Goal: Browse casually

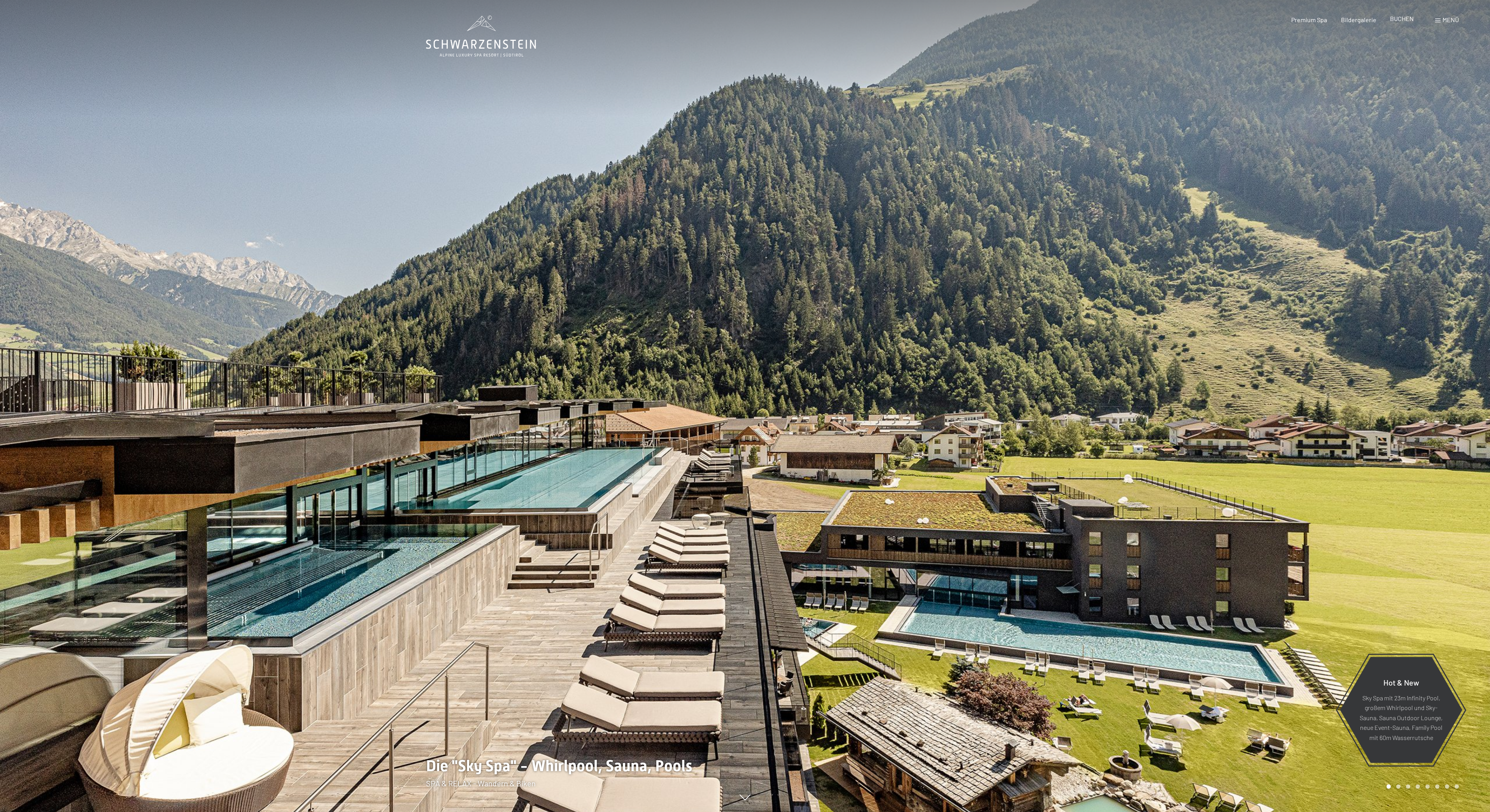
click at [1402, 20] on span "BUCHEN" at bounding box center [1402, 18] width 24 height 8
click at [1438, 20] on span at bounding box center [1438, 21] width 5 height 4
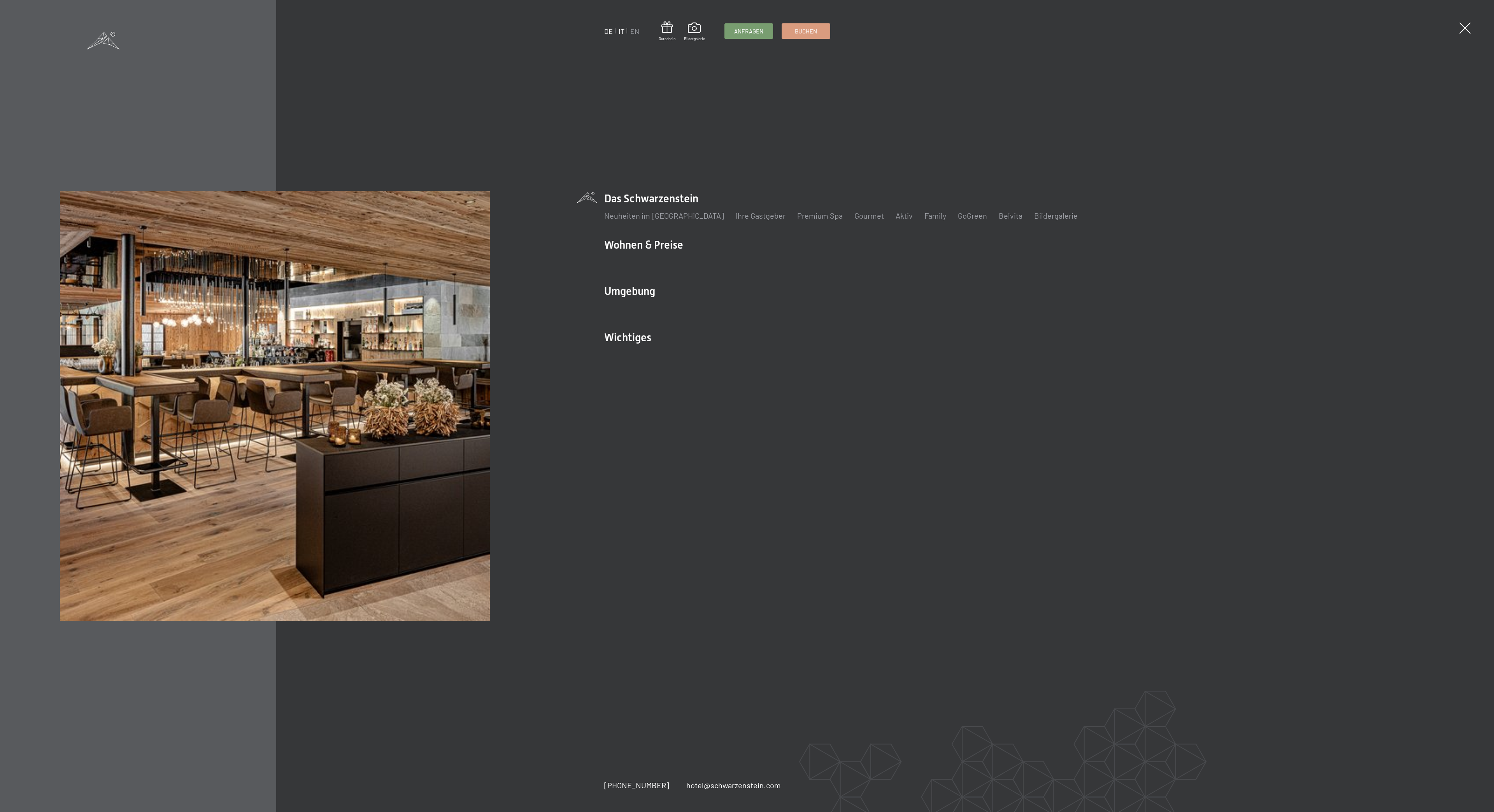
click at [620, 29] on link "IT" at bounding box center [621, 31] width 6 height 9
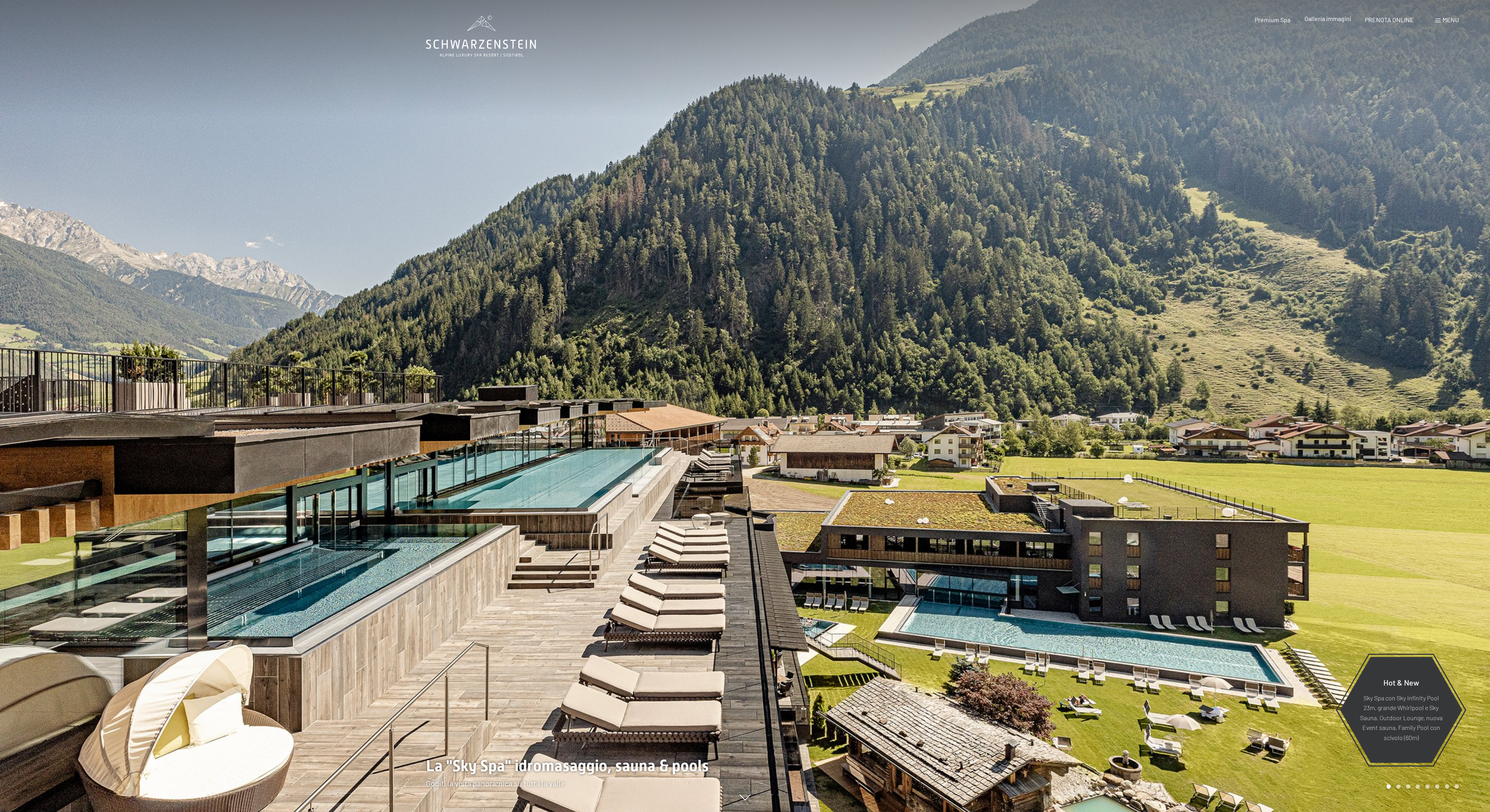
click at [1316, 22] on span "Galleria immagini" at bounding box center [1328, 18] width 46 height 8
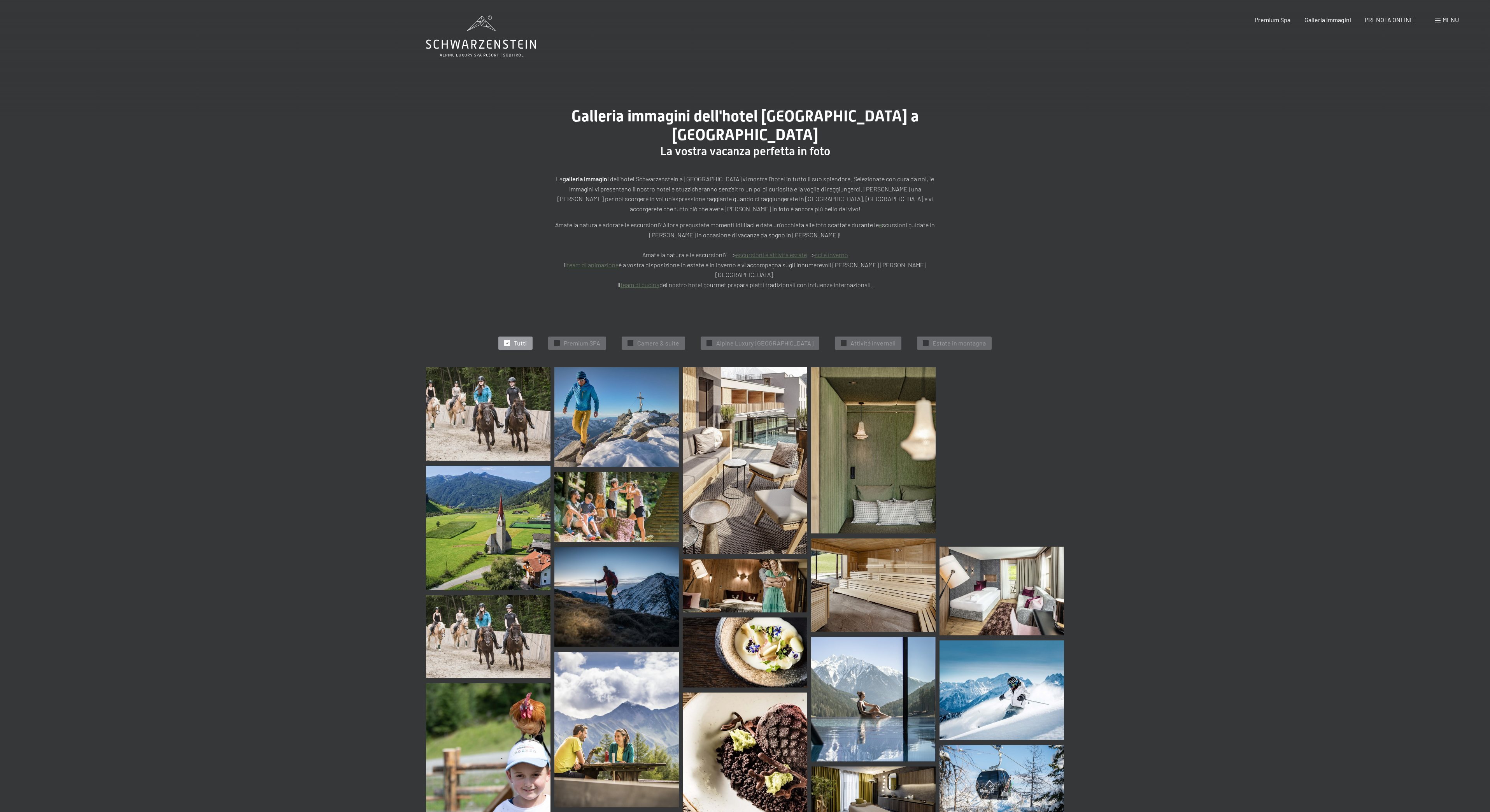
click at [498, 369] on img at bounding box center [488, 414] width 125 height 94
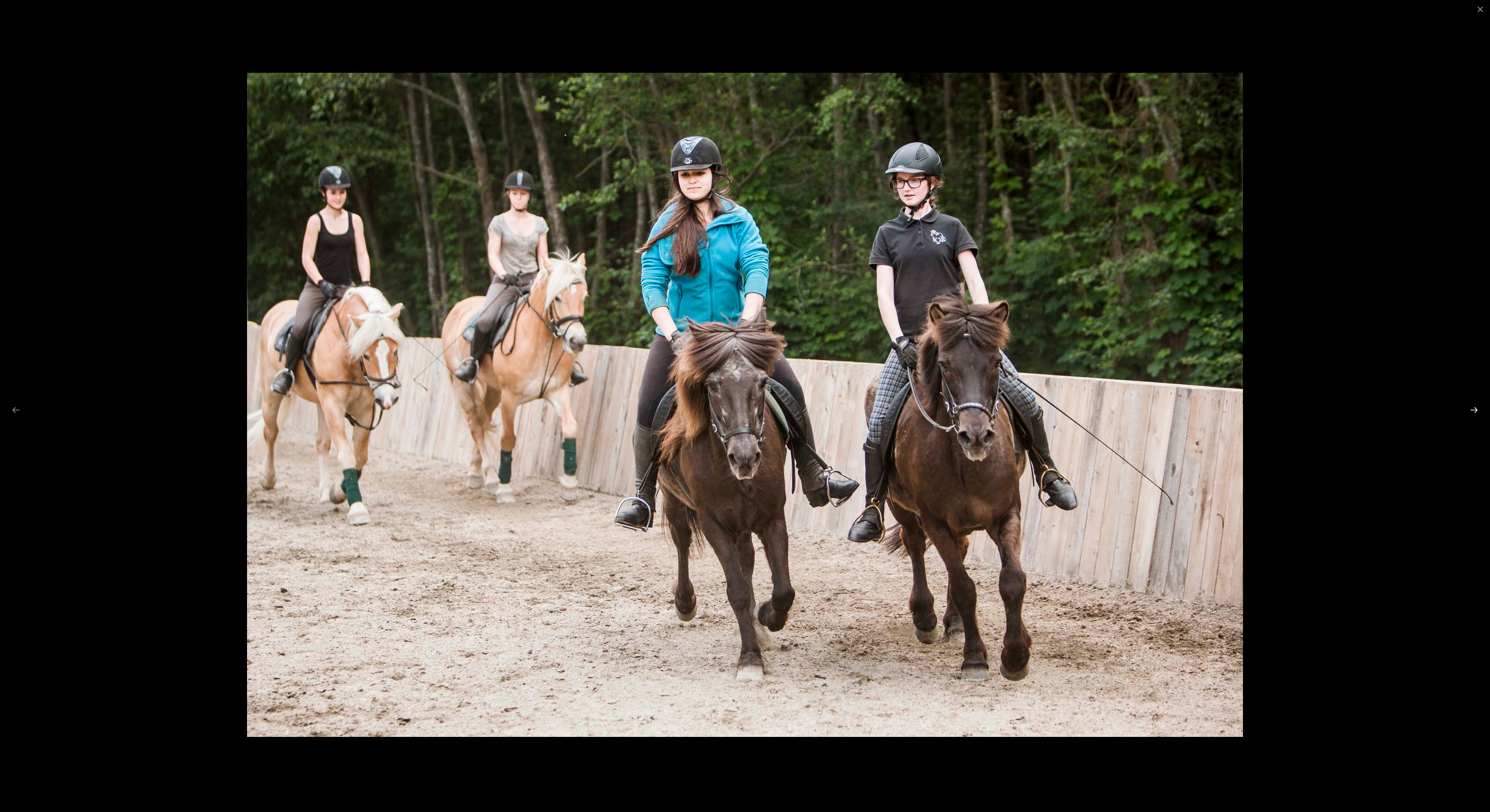
click at [1474, 409] on button "Next slide" at bounding box center [1474, 410] width 16 height 15
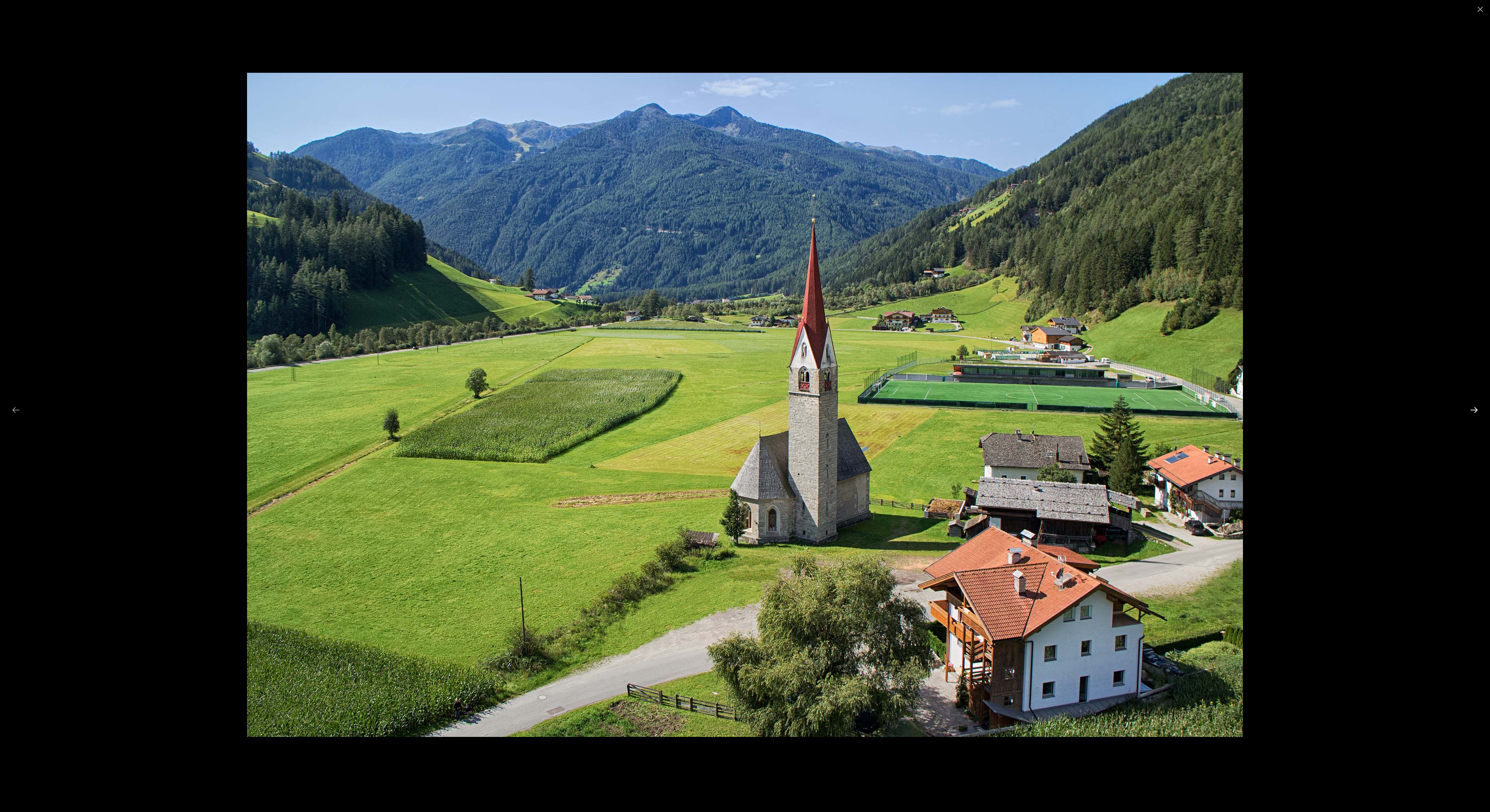
click at [1474, 408] on button "Next slide" at bounding box center [1474, 410] width 16 height 15
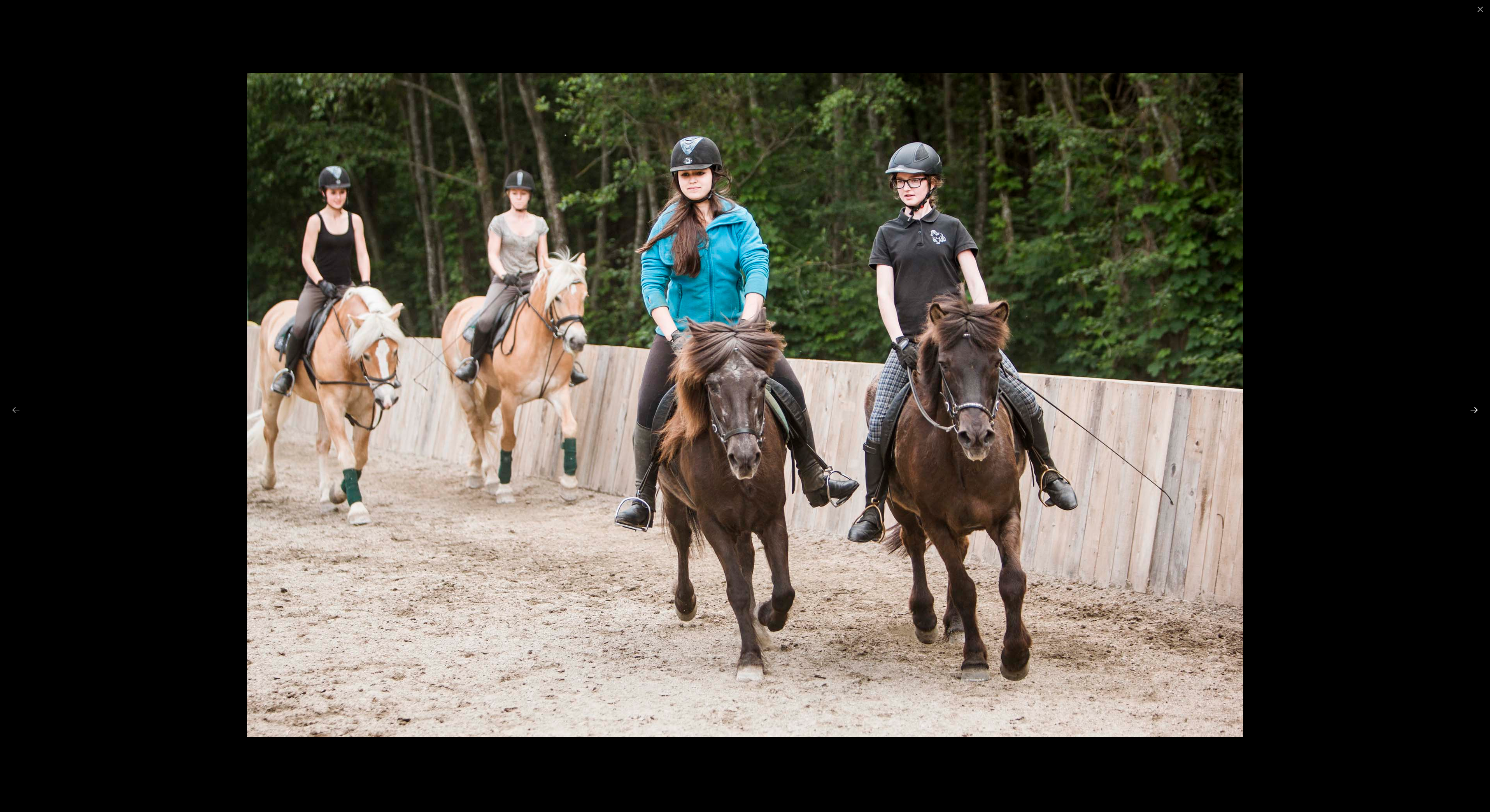
click at [1473, 409] on button "Next slide" at bounding box center [1474, 410] width 16 height 15
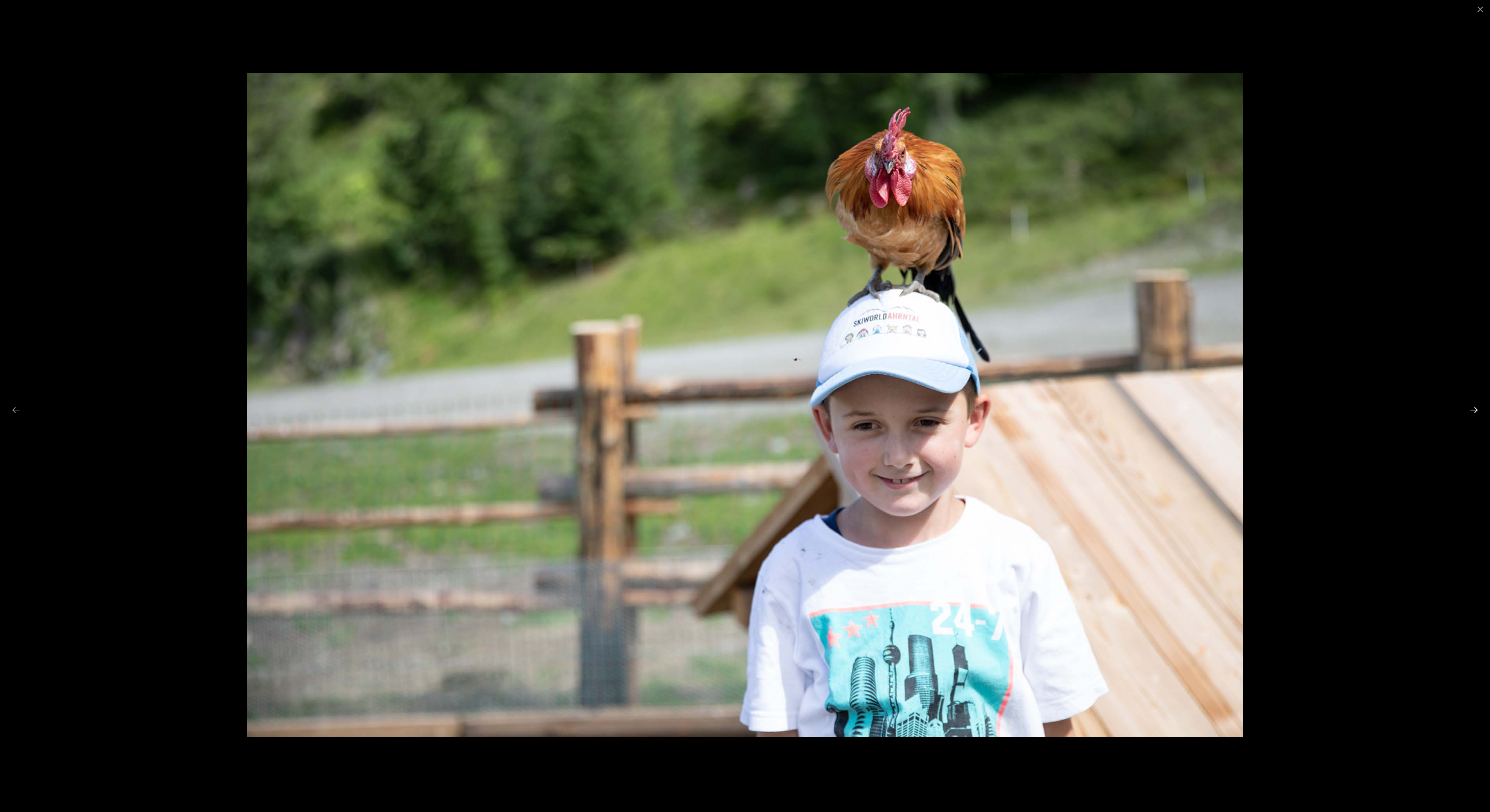
click at [1473, 409] on button "Next slide" at bounding box center [1474, 410] width 16 height 15
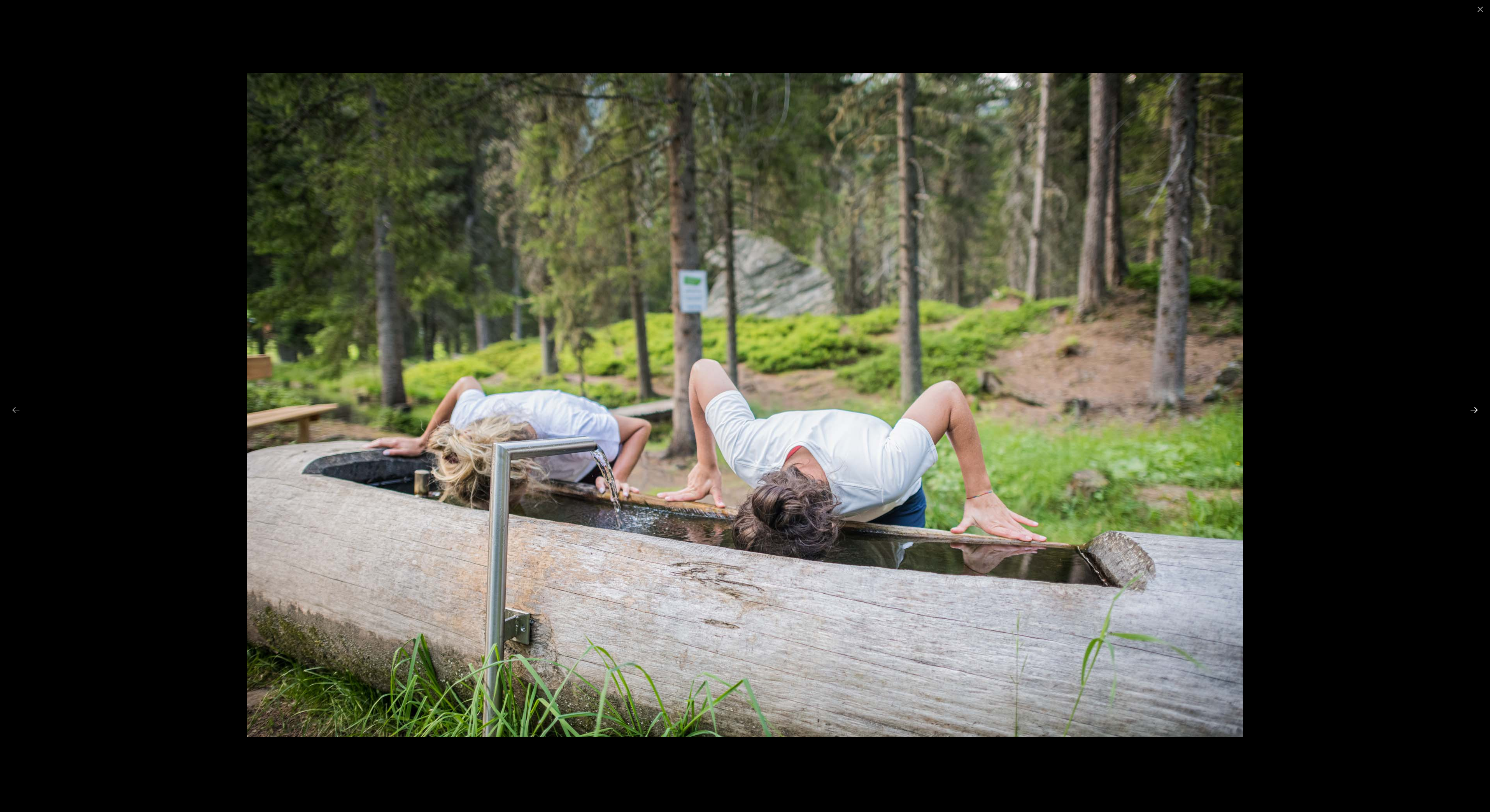
click at [1473, 409] on button "Next slide" at bounding box center [1474, 410] width 16 height 15
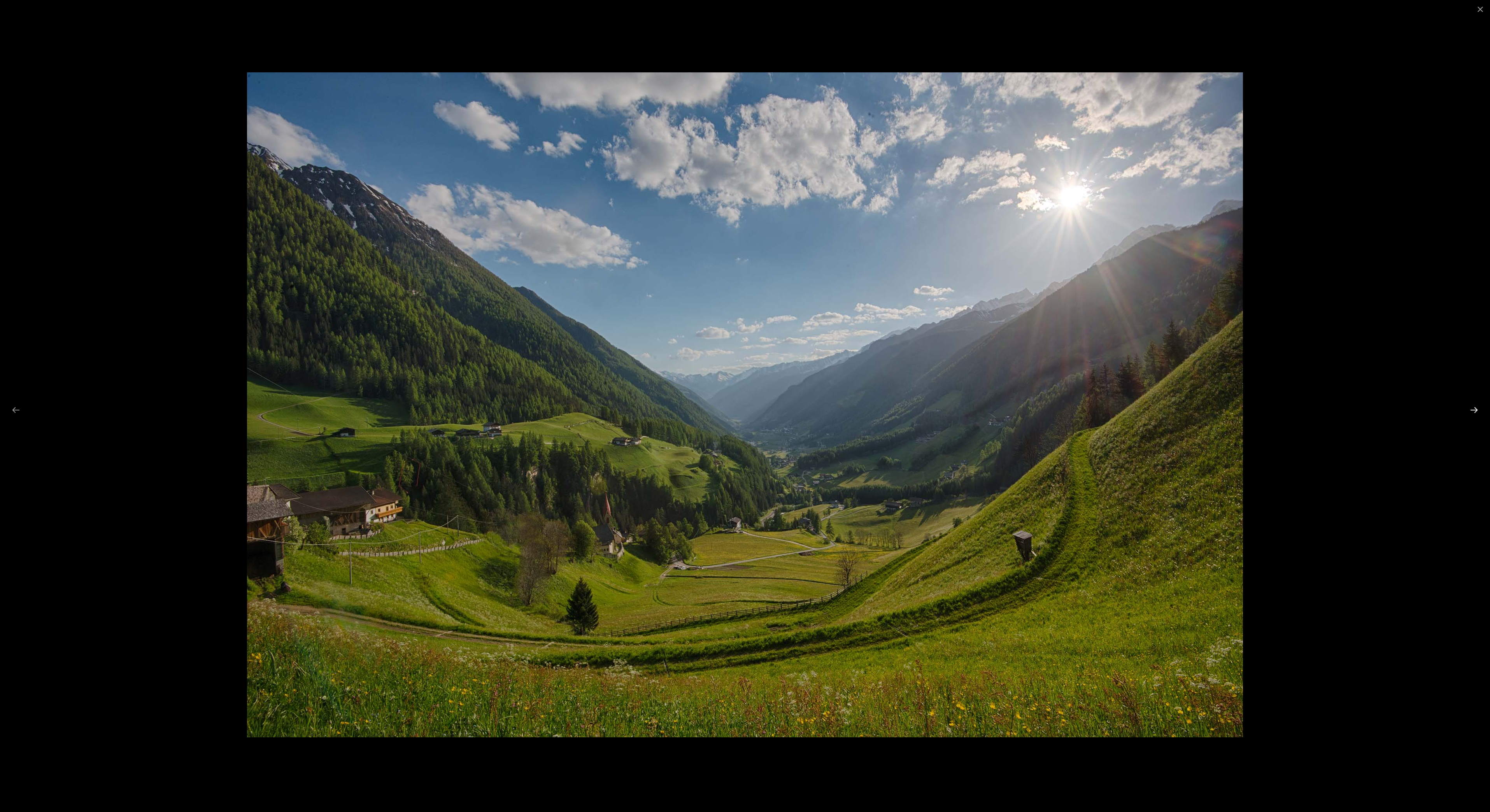
click at [1472, 408] on button "Next slide" at bounding box center [1474, 410] width 16 height 15
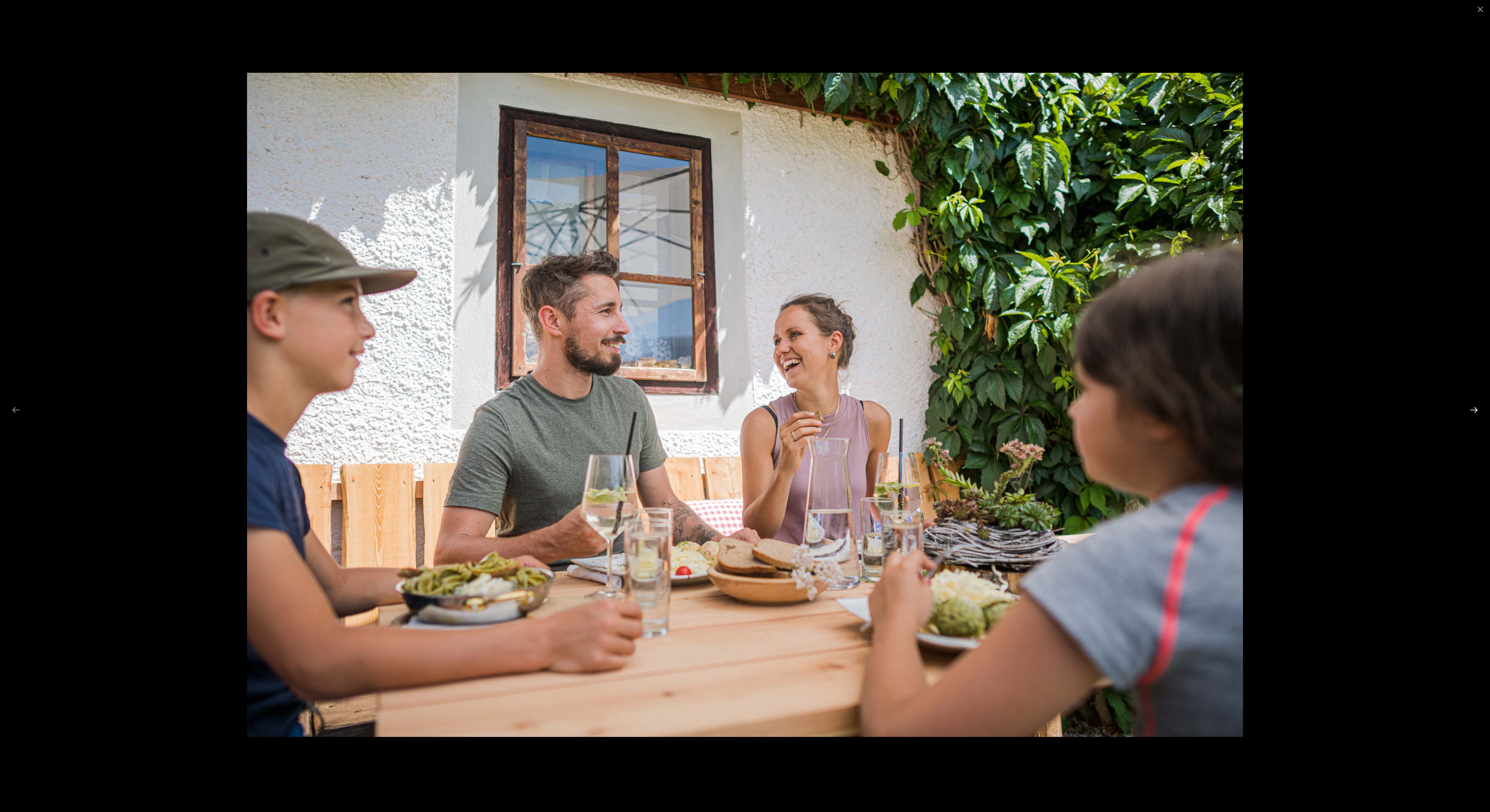
click at [1472, 408] on button "Next slide" at bounding box center [1474, 410] width 16 height 15
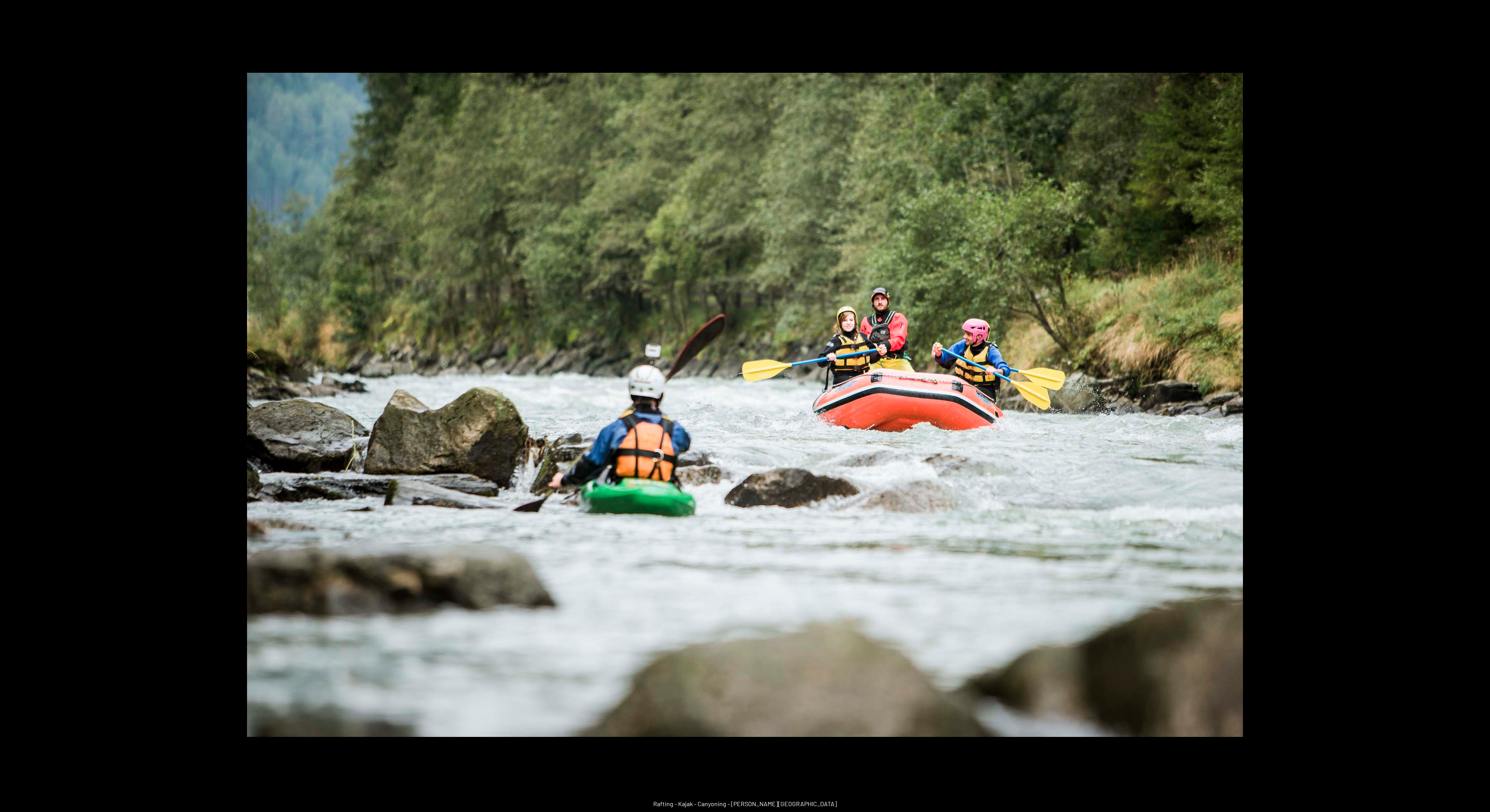
click at [1472, 408] on button "Next slide" at bounding box center [1478, 410] width 16 height 15
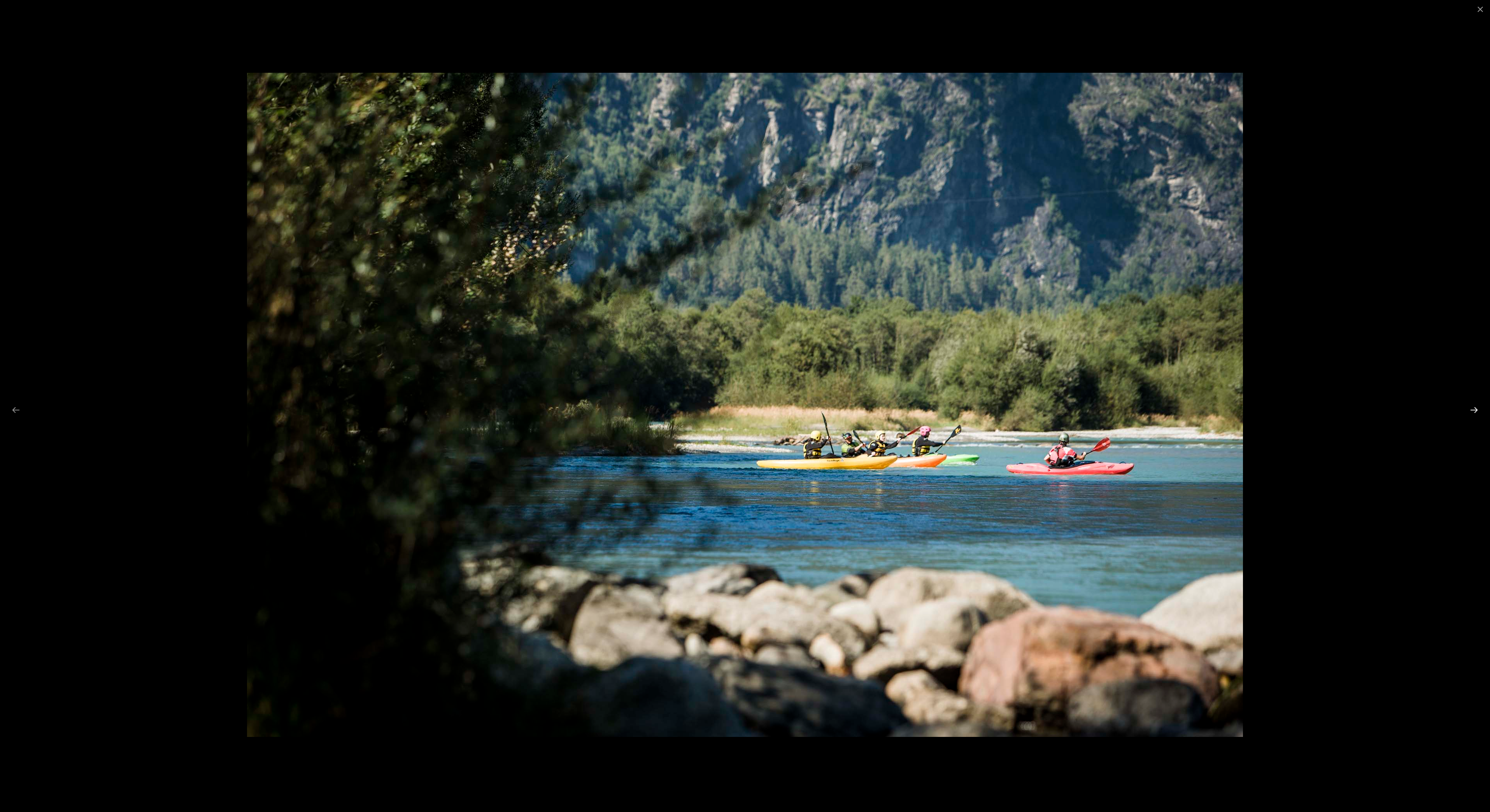
click at [1473, 409] on button "Next slide" at bounding box center [1474, 410] width 16 height 15
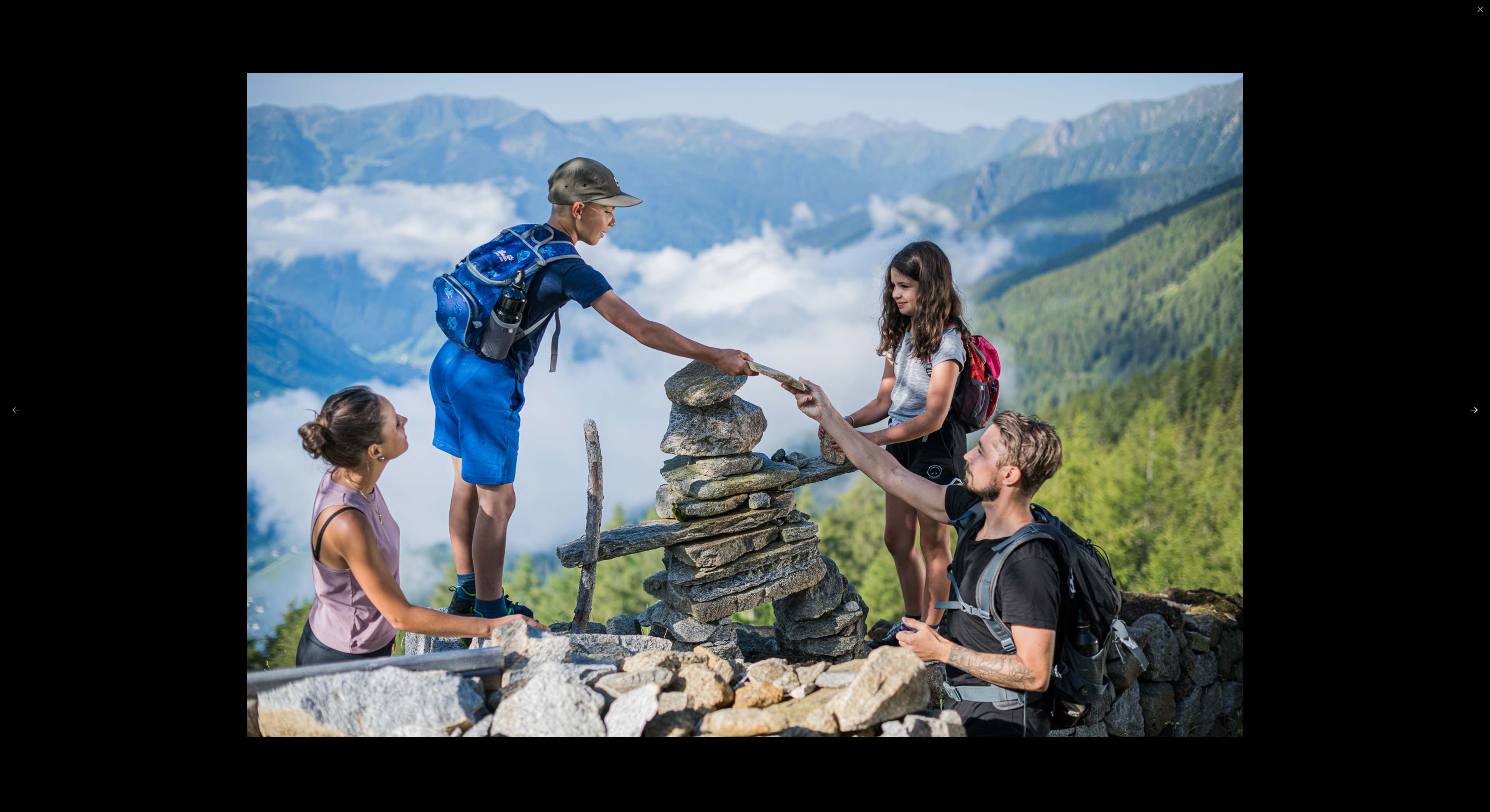
click at [1473, 409] on button "Next slide" at bounding box center [1474, 410] width 16 height 15
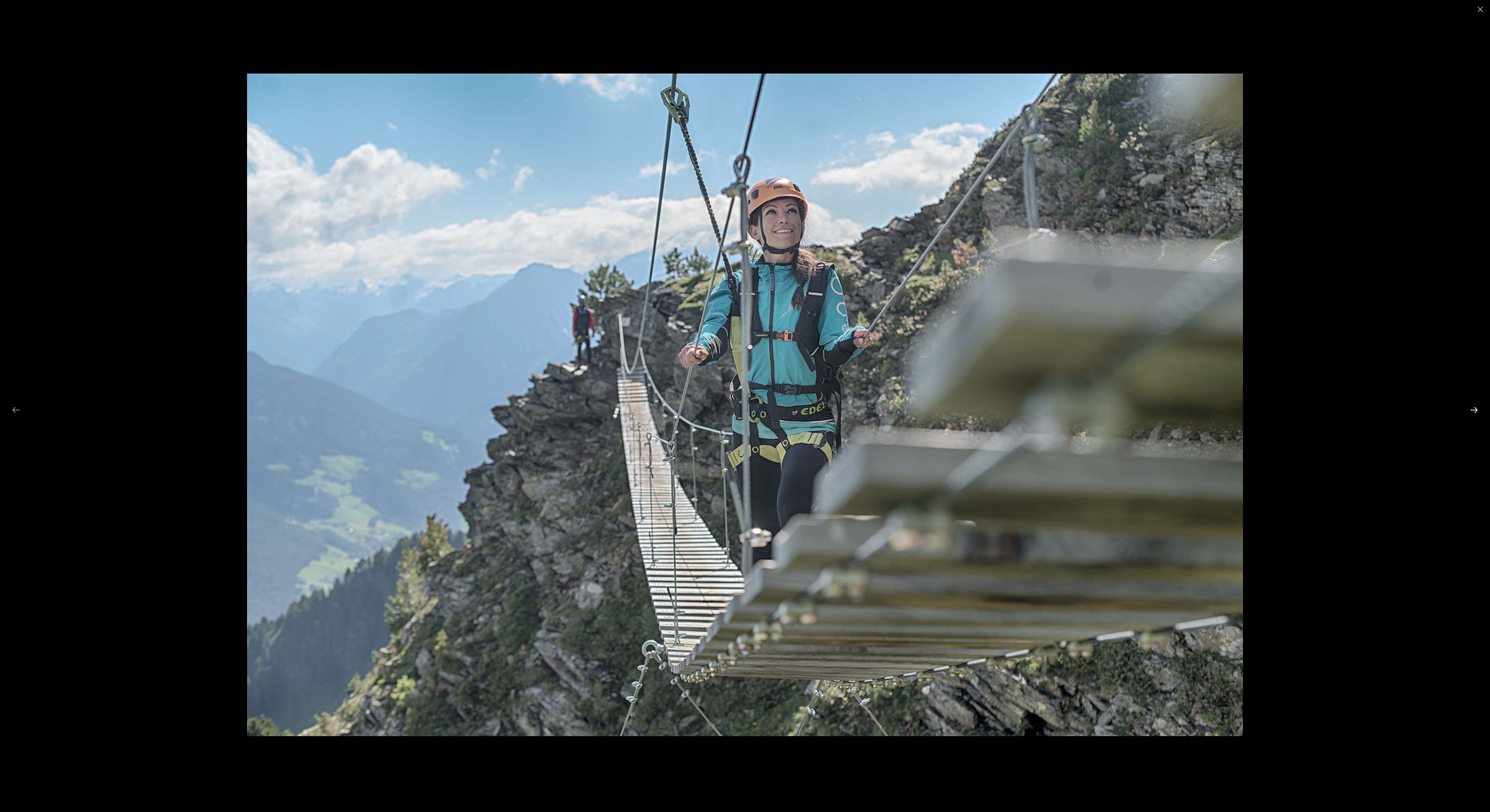
click at [1473, 409] on button "Next slide" at bounding box center [1474, 410] width 16 height 15
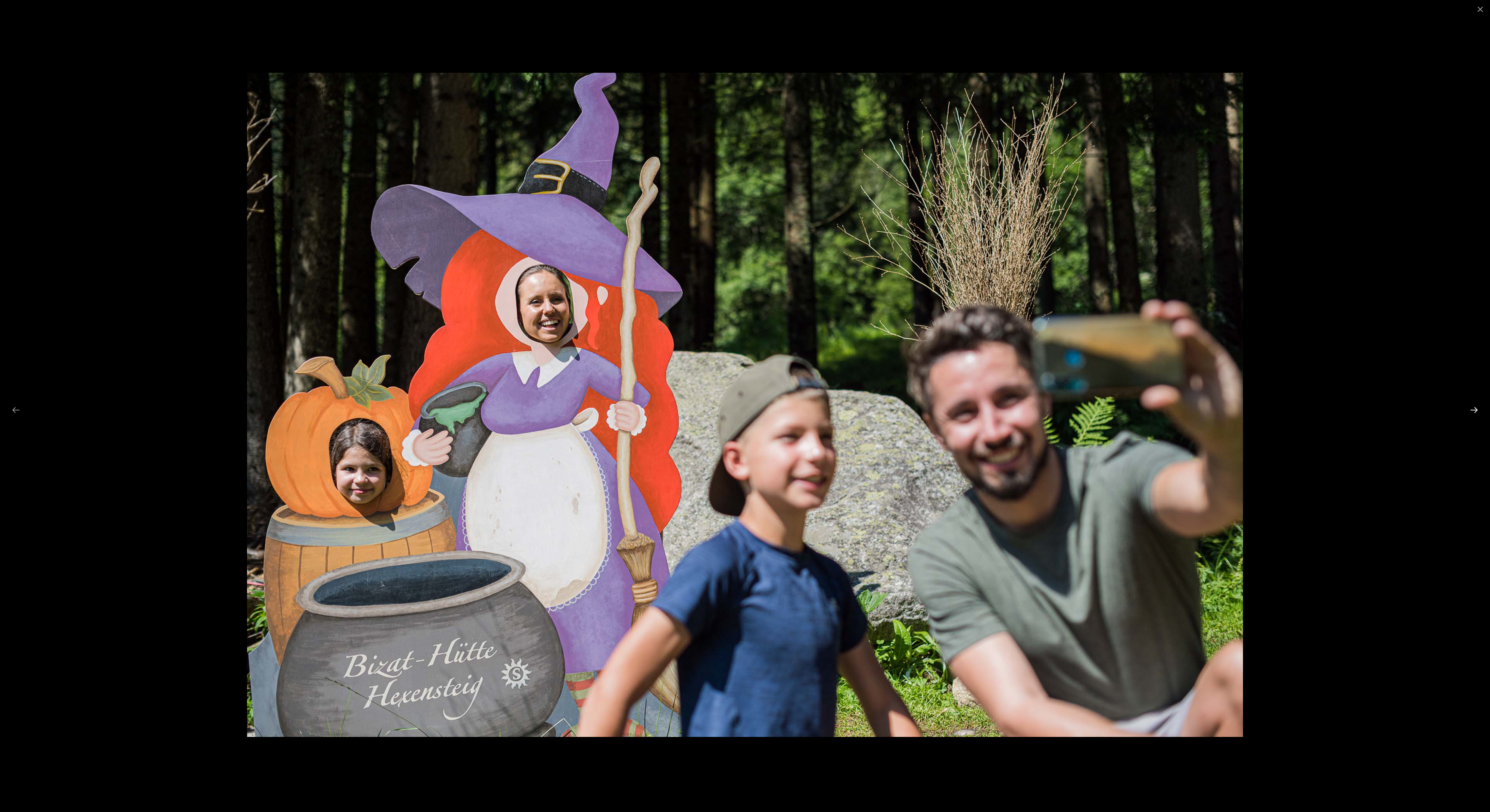
click at [1473, 409] on button "Next slide" at bounding box center [1474, 410] width 16 height 15
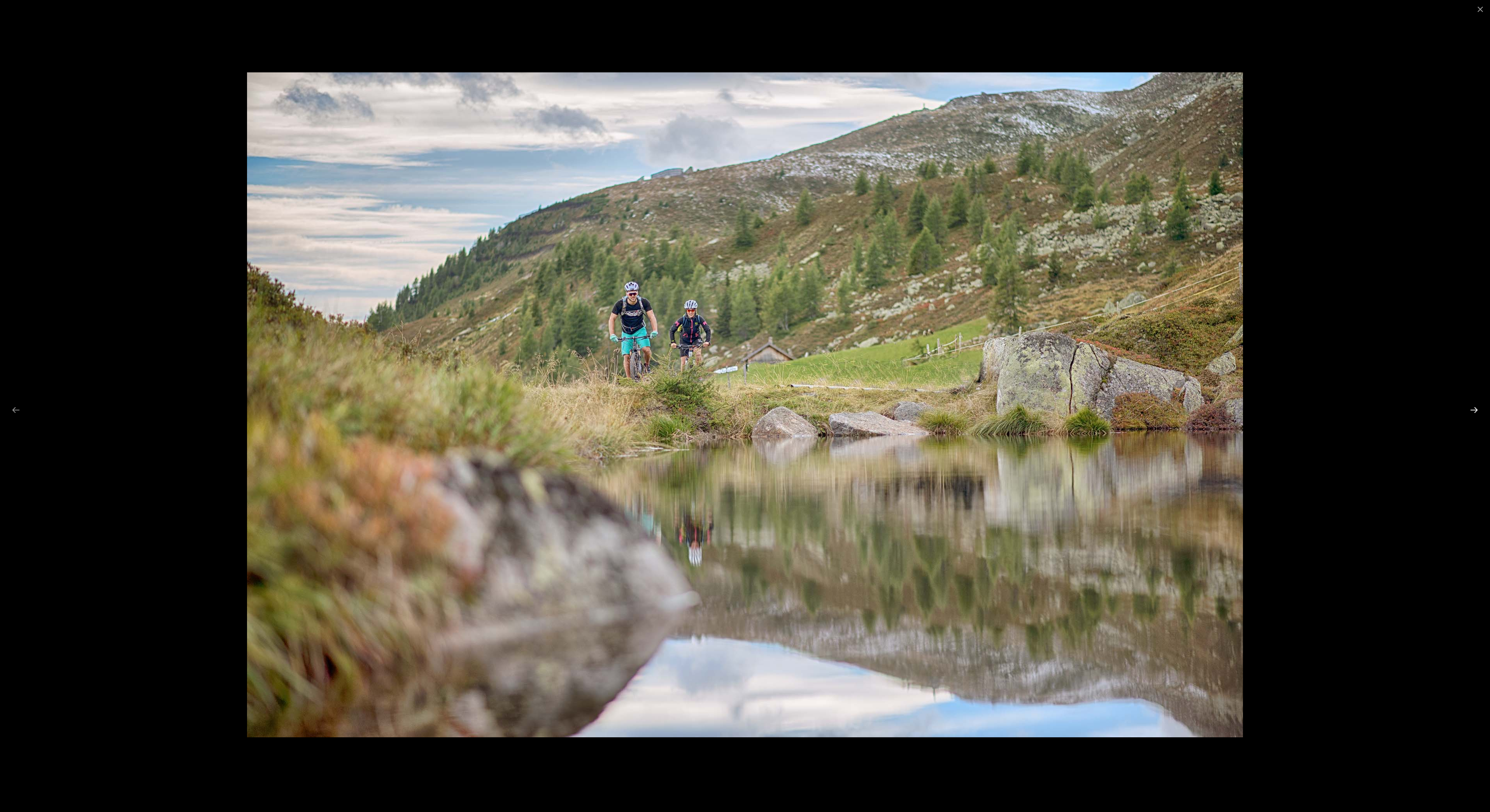
click at [1471, 409] on button "Next slide" at bounding box center [1474, 410] width 16 height 15
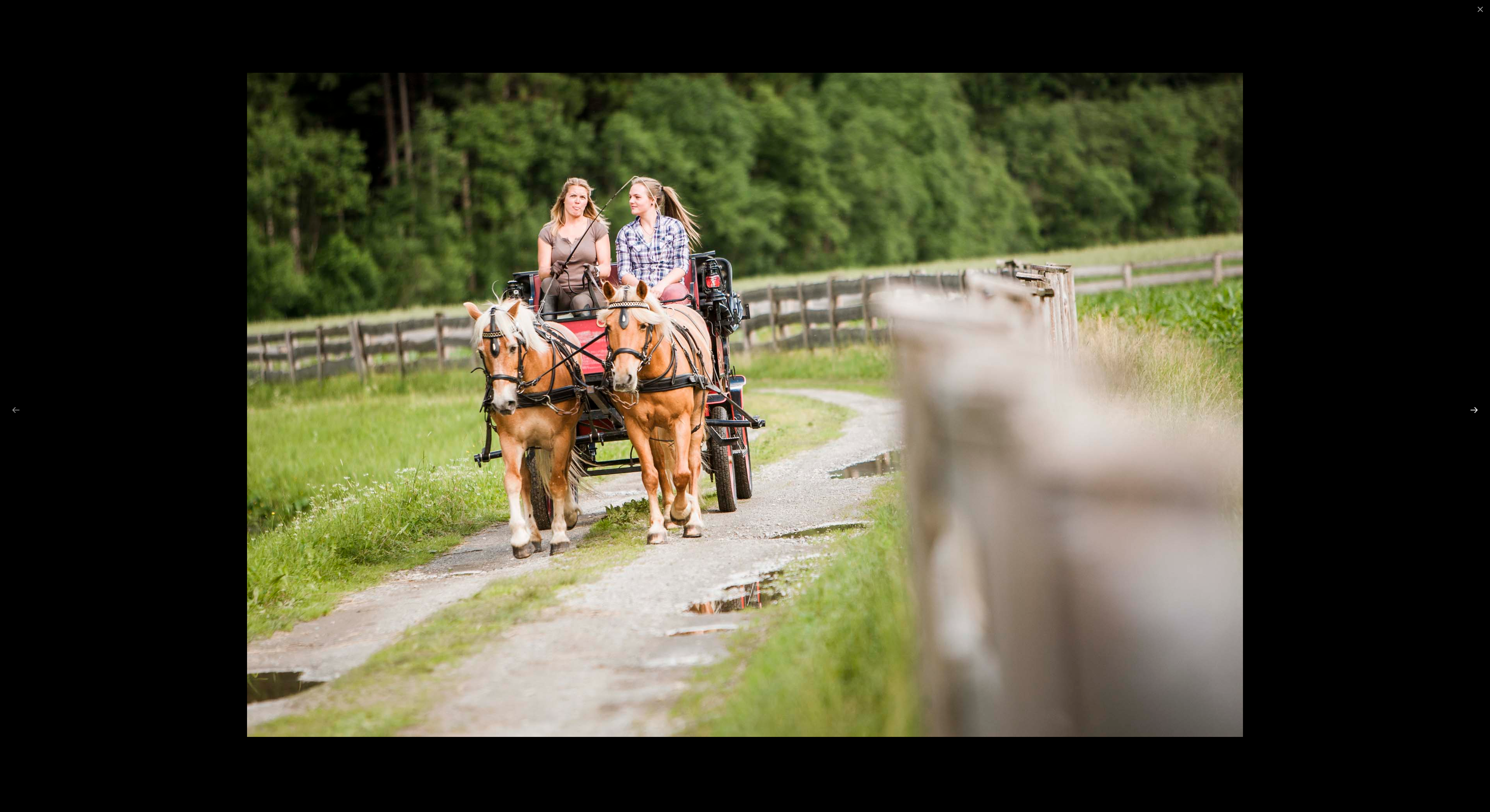
click at [1471, 409] on button "Next slide" at bounding box center [1474, 410] width 16 height 15
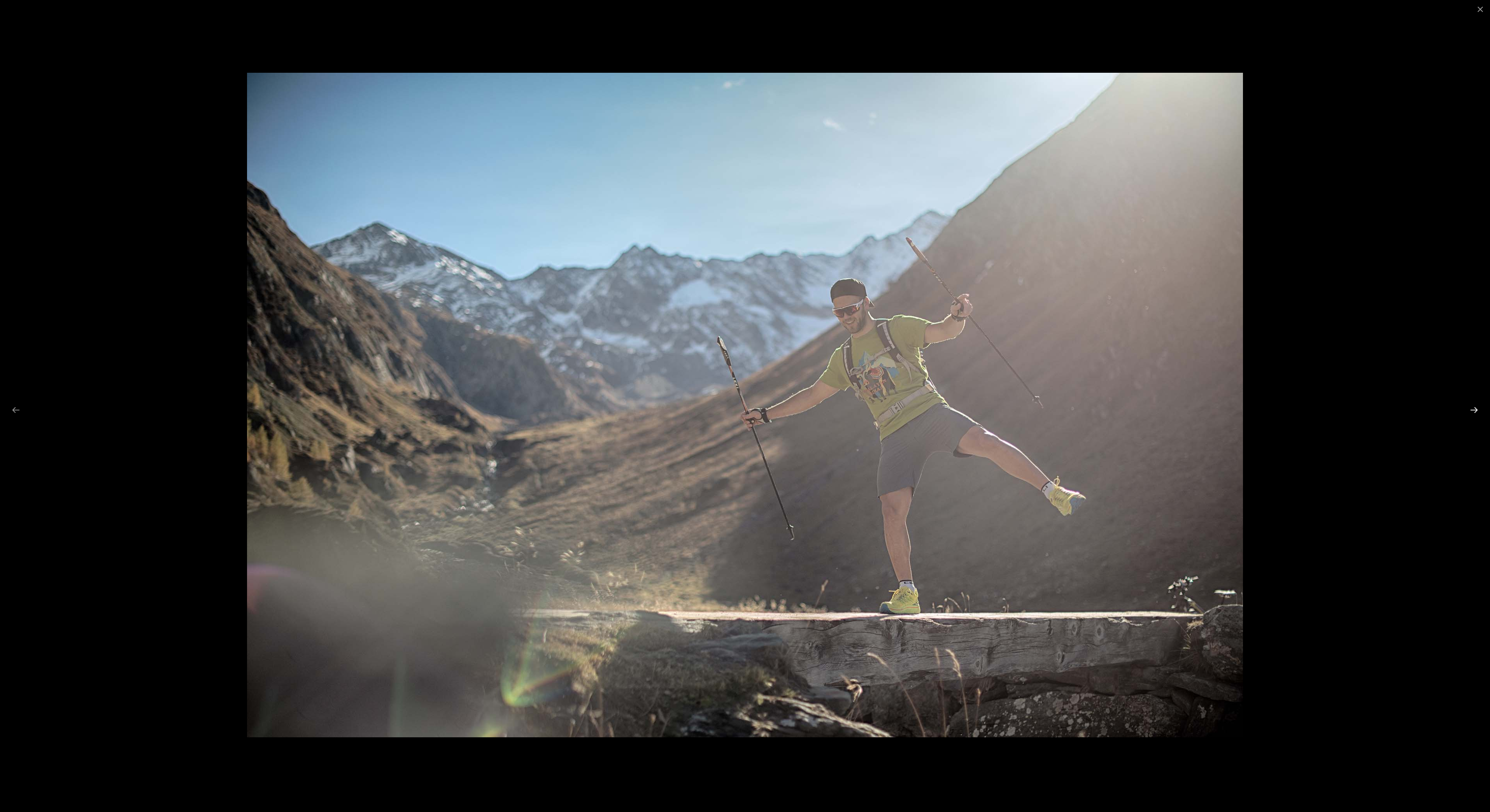
click at [1469, 406] on button "Next slide" at bounding box center [1474, 410] width 16 height 15
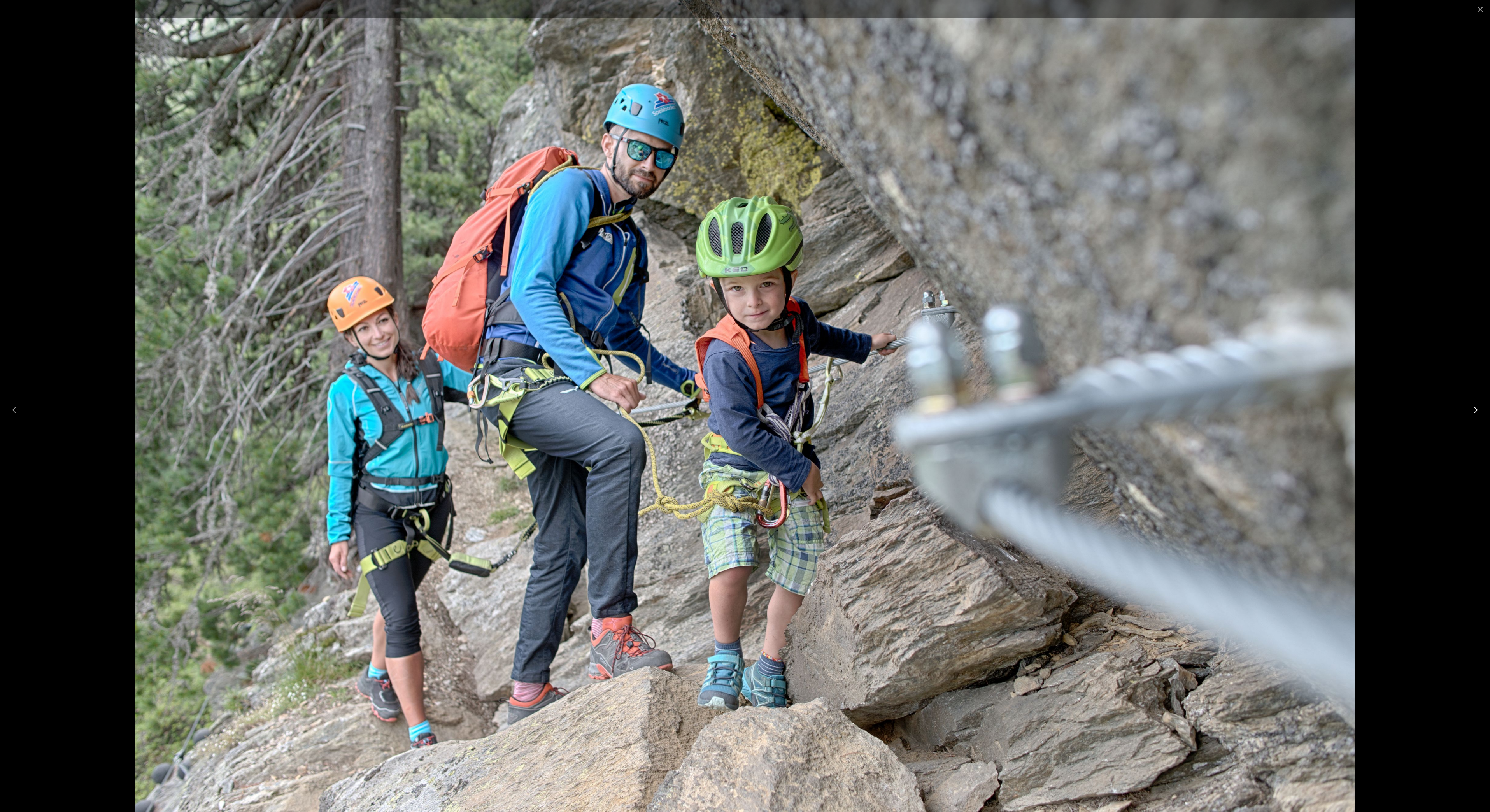
click at [1466, 405] on button "Next slide" at bounding box center [1474, 410] width 16 height 15
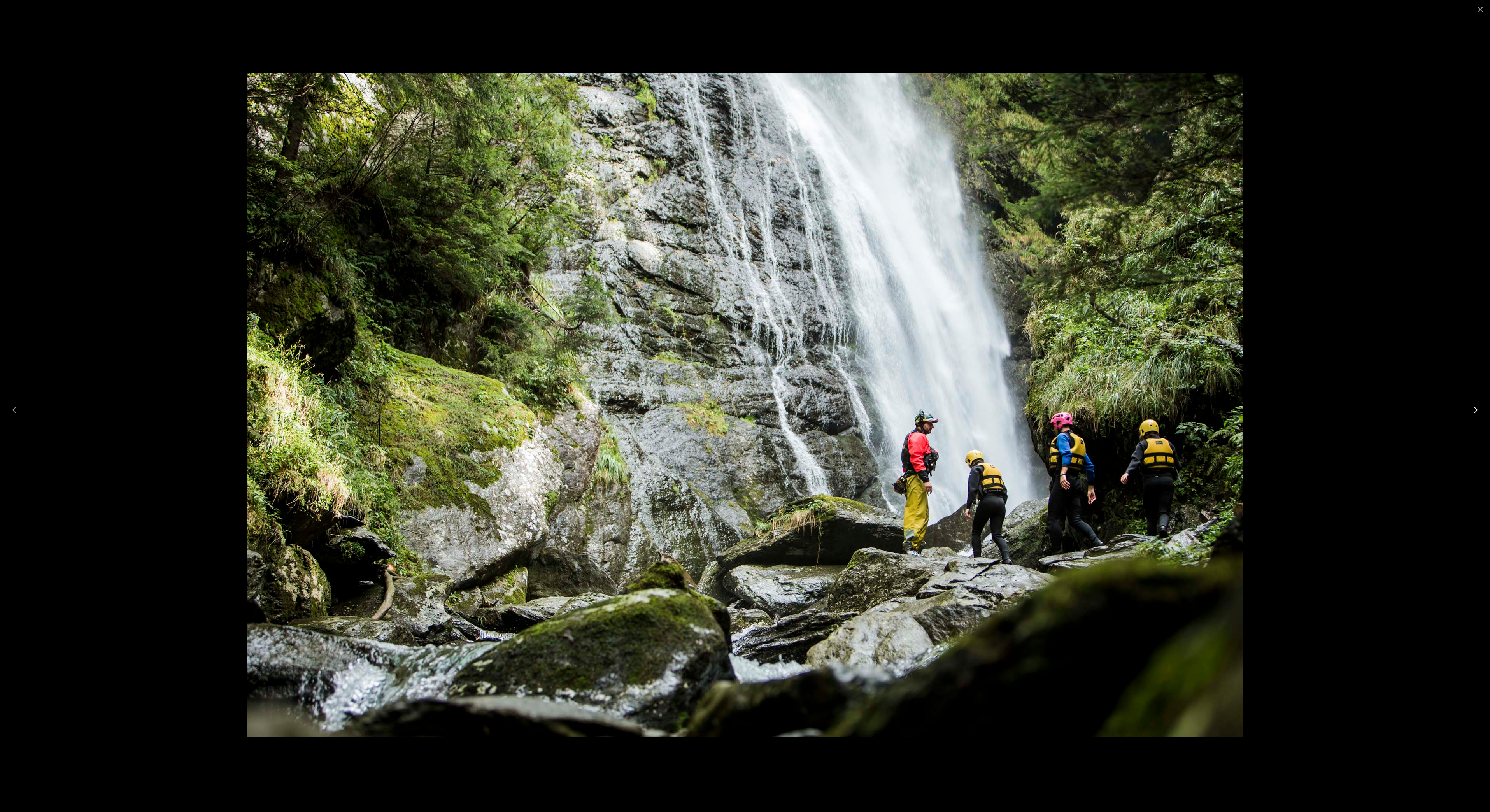
click at [1466, 405] on button "Next slide" at bounding box center [1474, 410] width 16 height 15
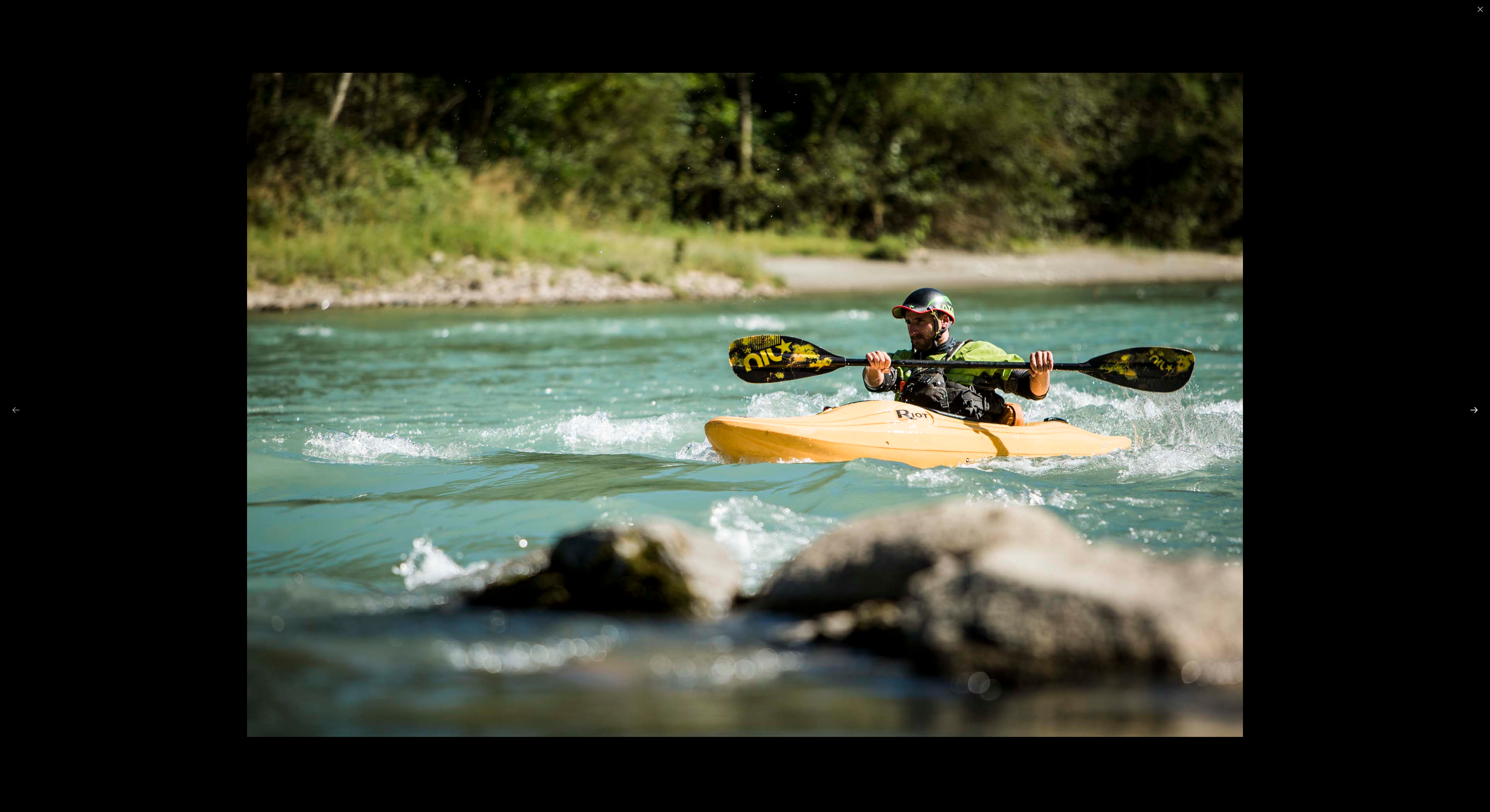
click at [1466, 405] on button "Next slide" at bounding box center [1474, 410] width 16 height 15
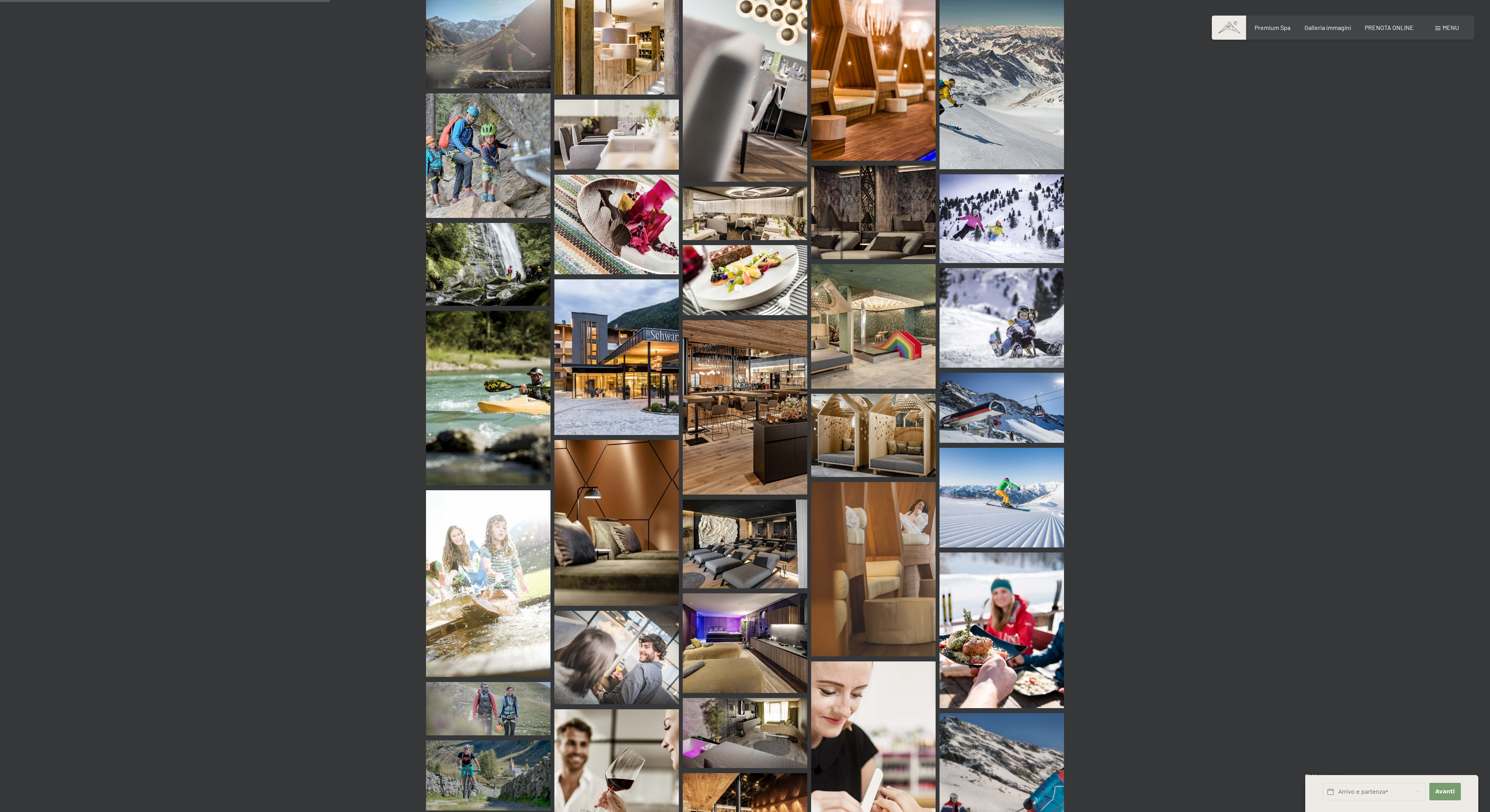
scroll to position [2103, 0]
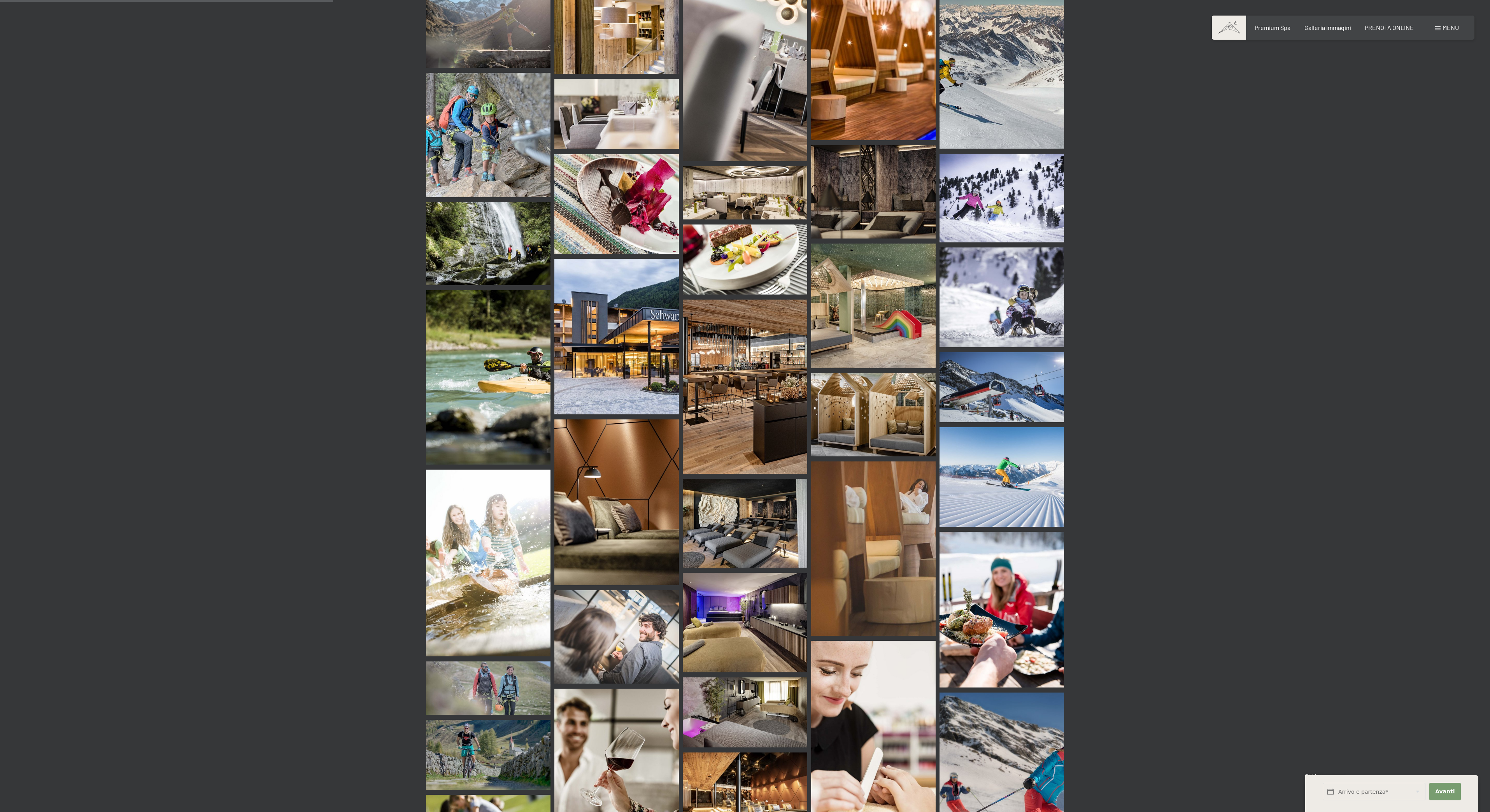
click at [924, 509] on img at bounding box center [873, 548] width 125 height 174
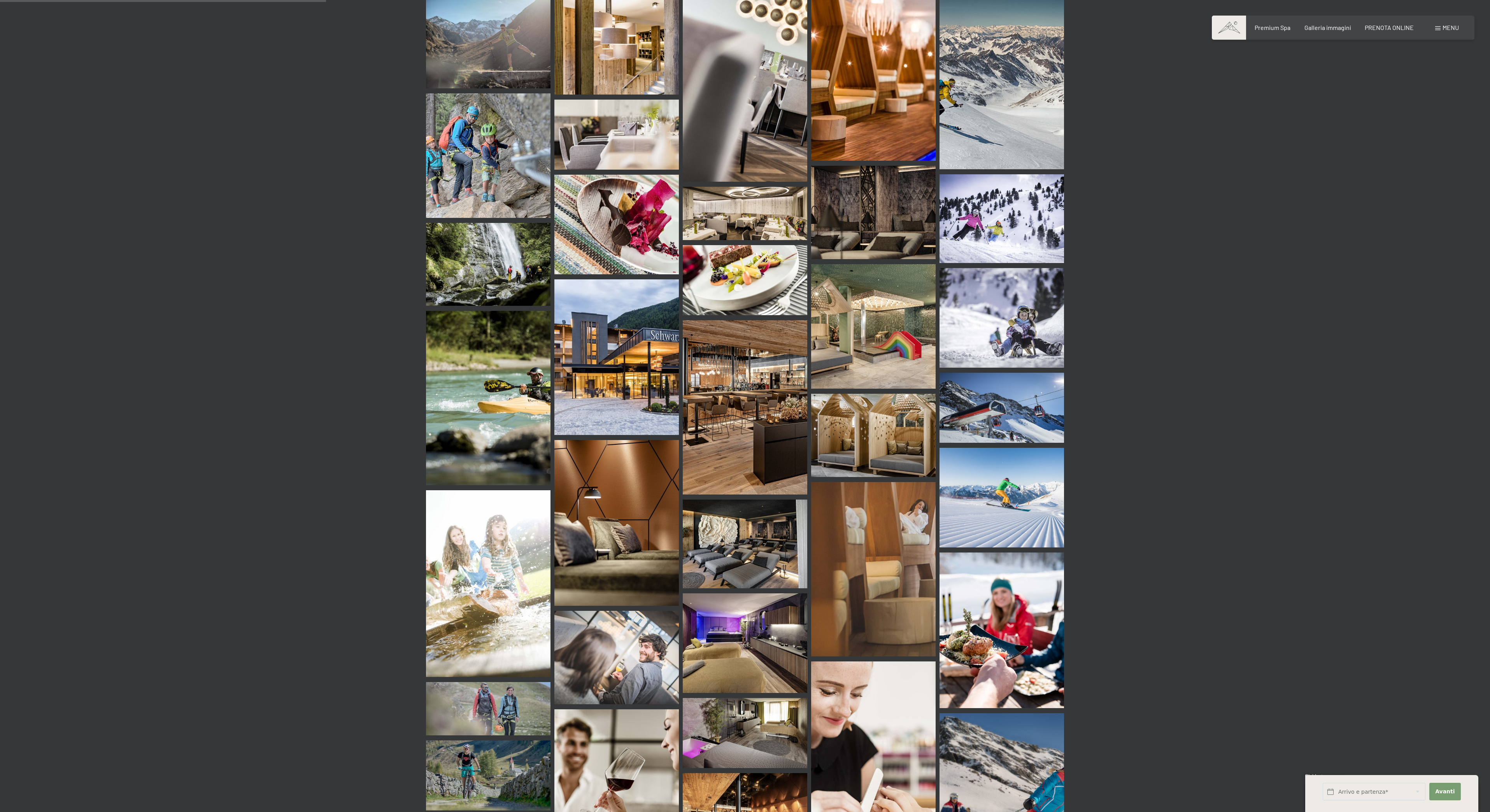
scroll to position [2020, 0]
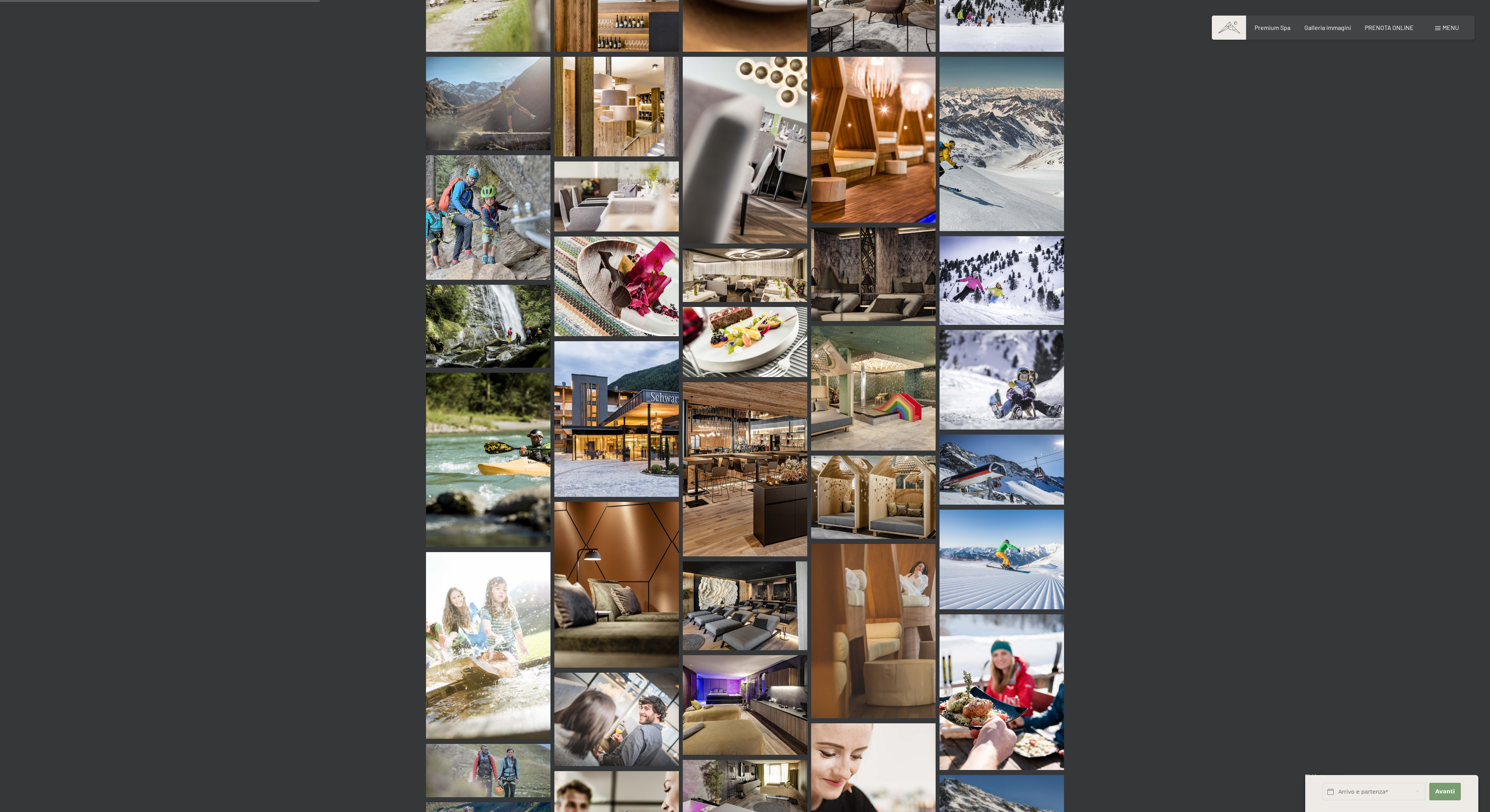
click at [932, 759] on img at bounding box center [873, 815] width 125 height 186
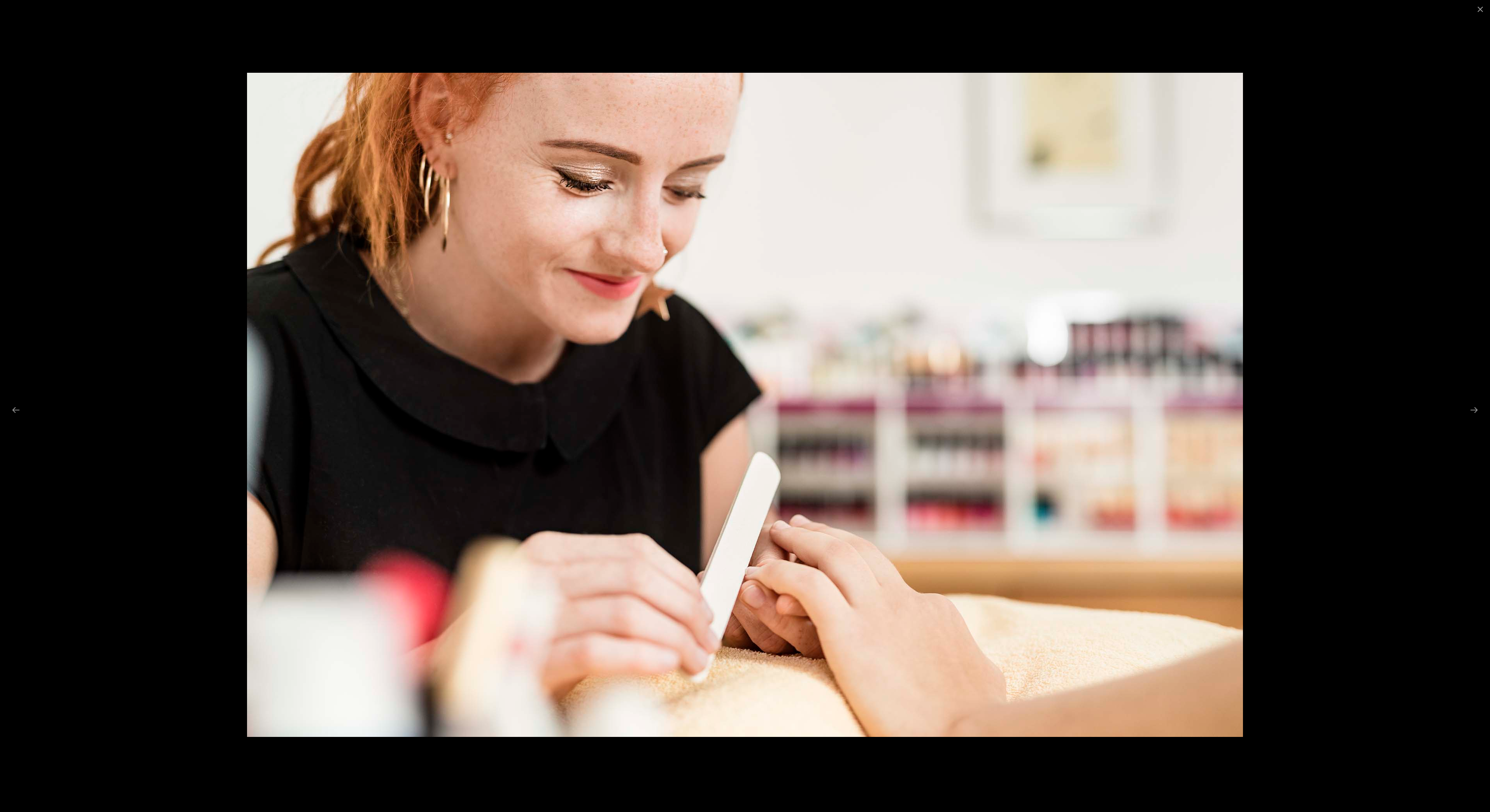
drag, startPoint x: 925, startPoint y: 716, endPoint x: 929, endPoint y: 720, distance: 5.7
click at [929, 720] on img at bounding box center [745, 404] width 996 height 664
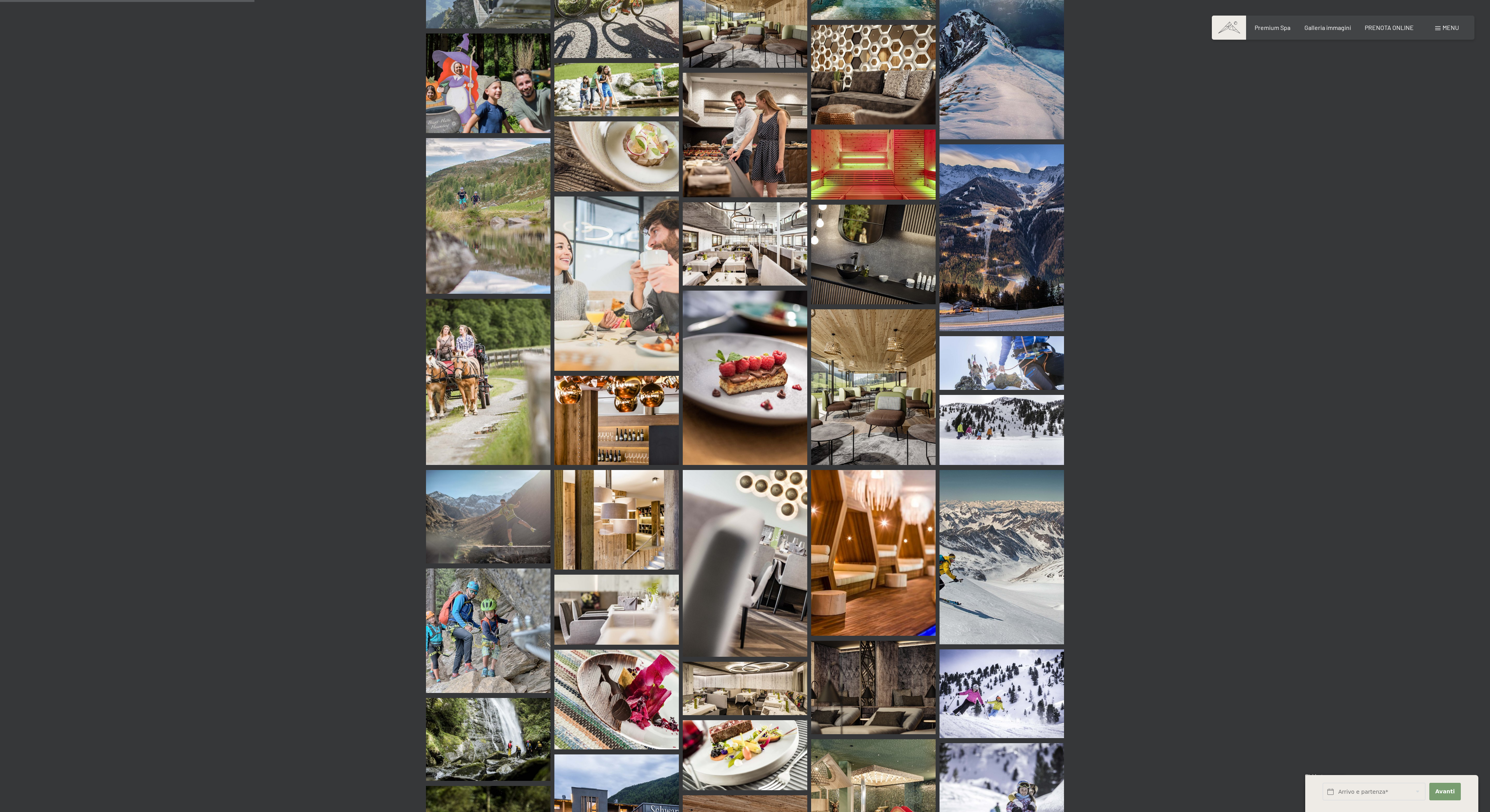
scroll to position [1608, 0]
click at [873, 769] on img at bounding box center [873, 800] width 125 height 124
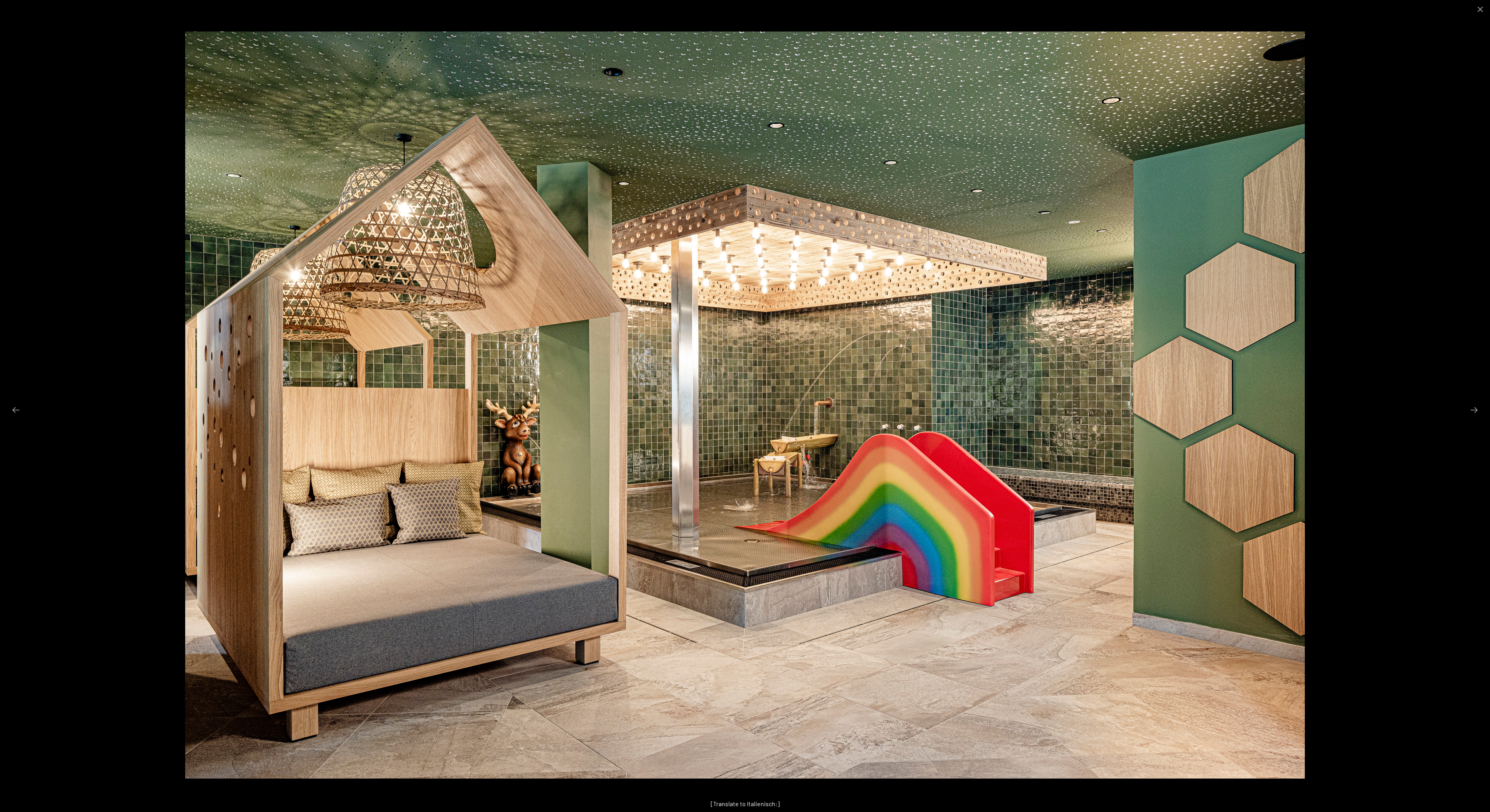
scroll to position [887, 0]
drag, startPoint x: 0, startPoint y: 759, endPoint x: 0, endPoint y: 747, distance: 12.0
click at [0, 757] on div at bounding box center [745, 406] width 1490 height 812
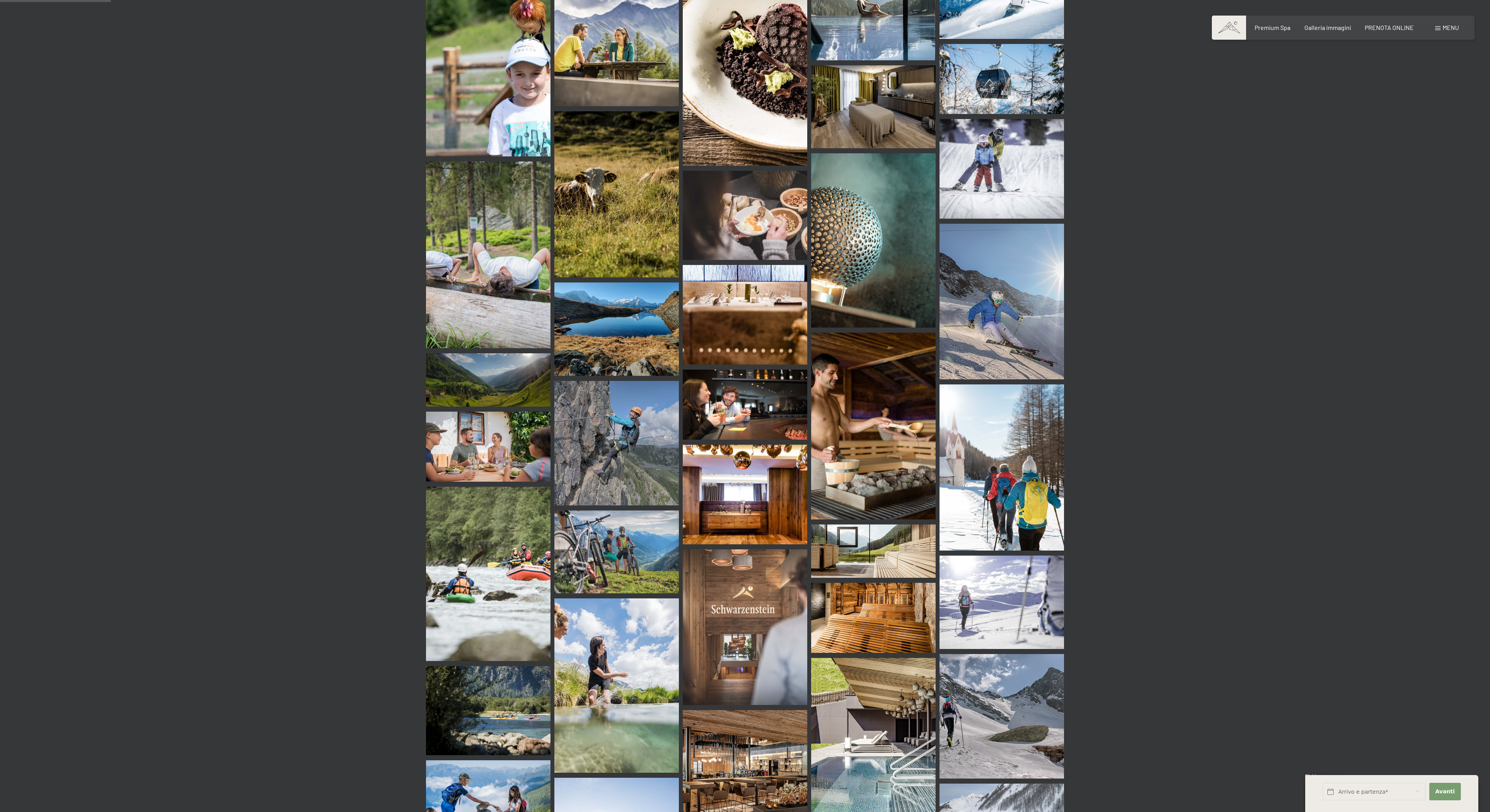
scroll to position [722, 0]
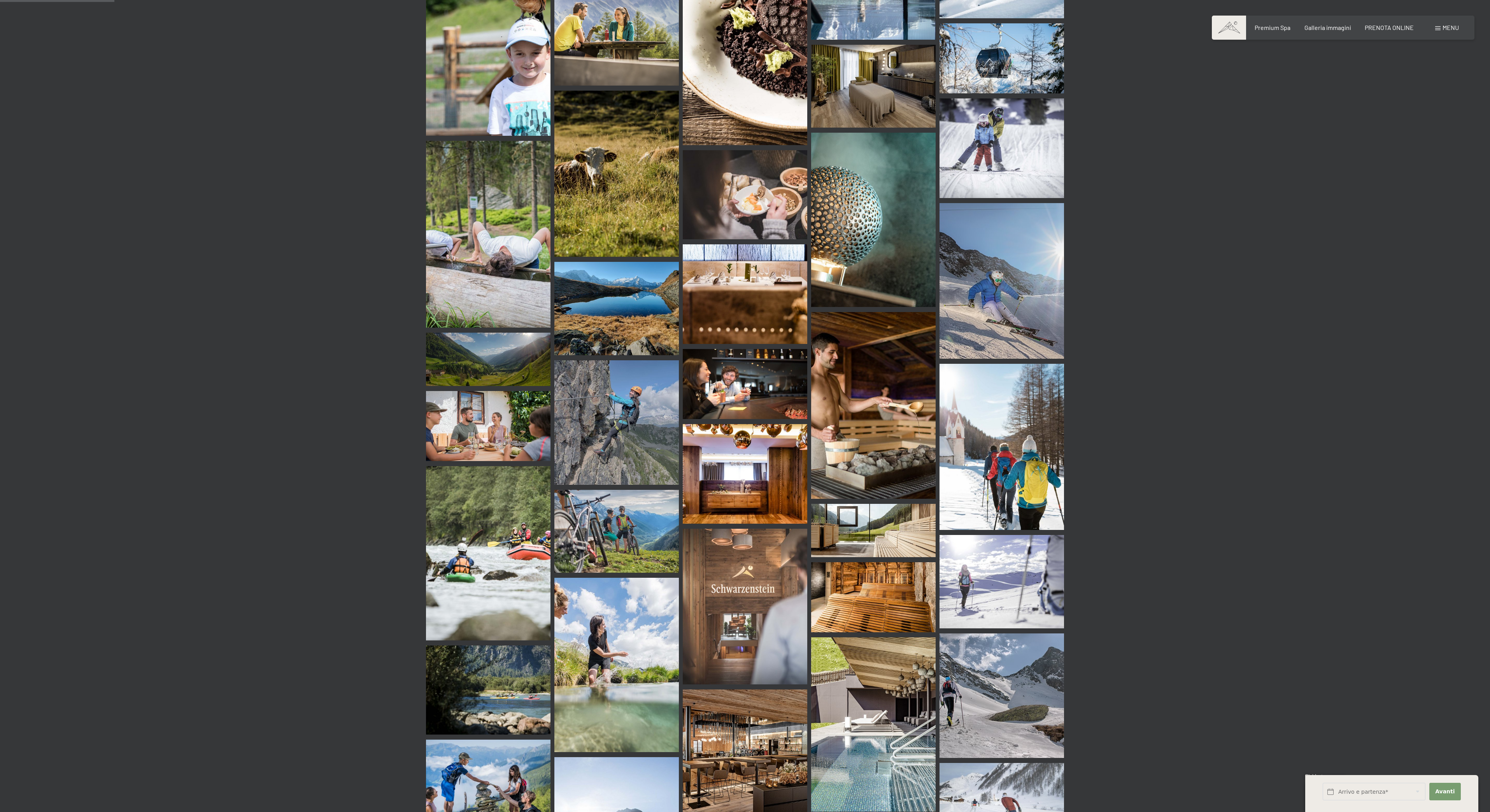
drag, startPoint x: 1262, startPoint y: 811, endPoint x: 1257, endPoint y: 811, distance: 5.0
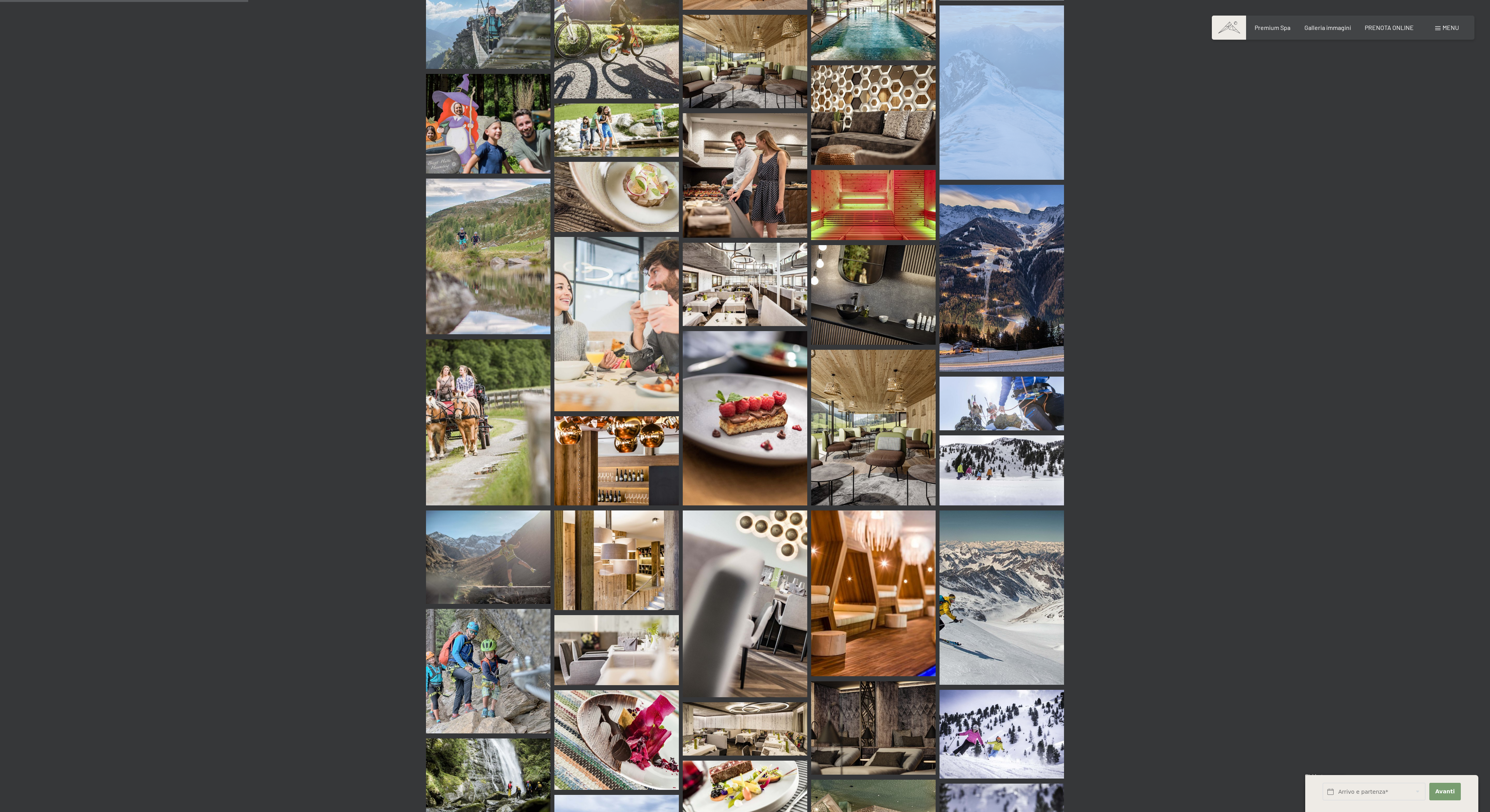
scroll to position [1587, 0]
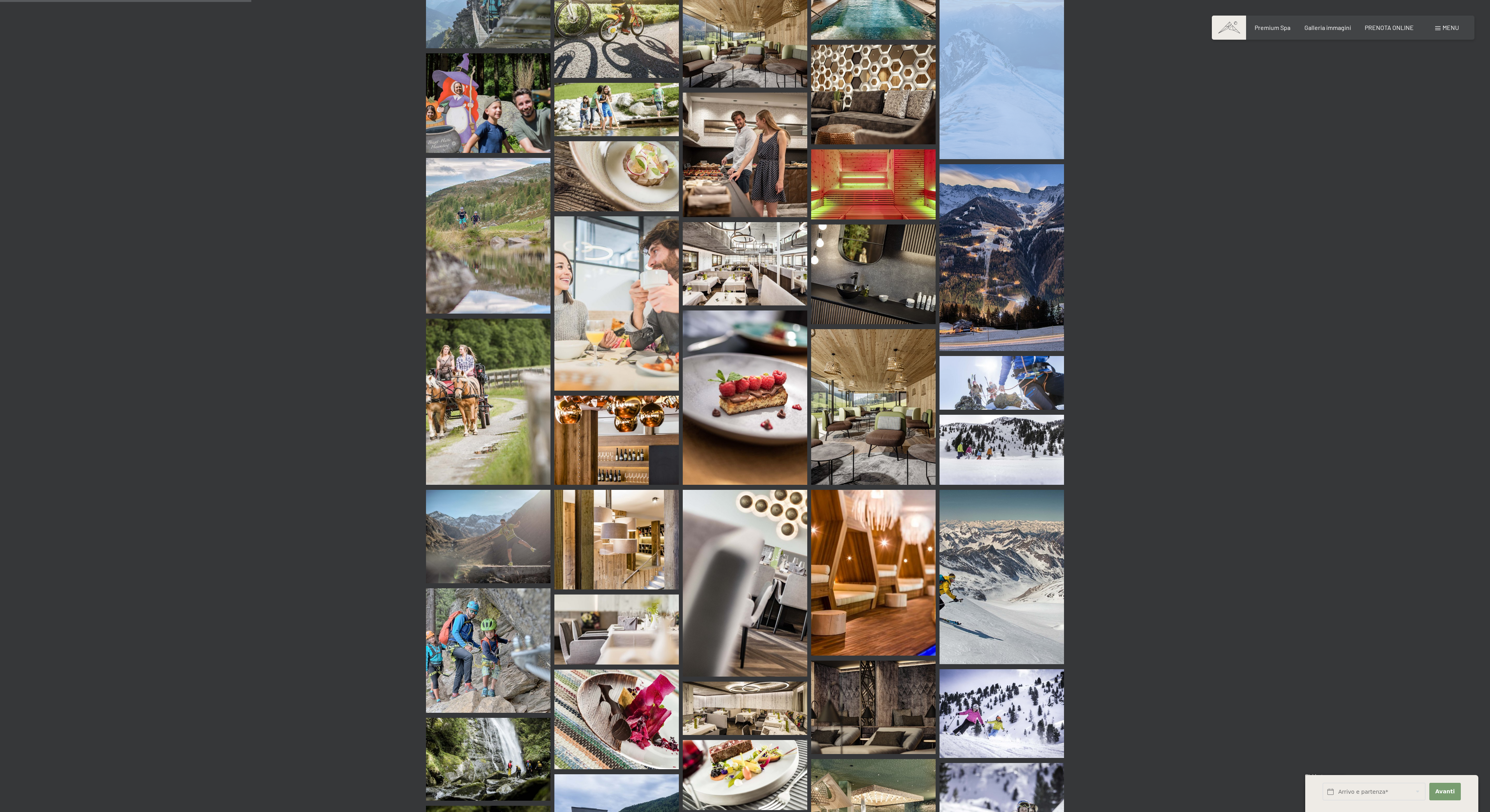
click at [818, 795] on img at bounding box center [873, 821] width 125 height 124
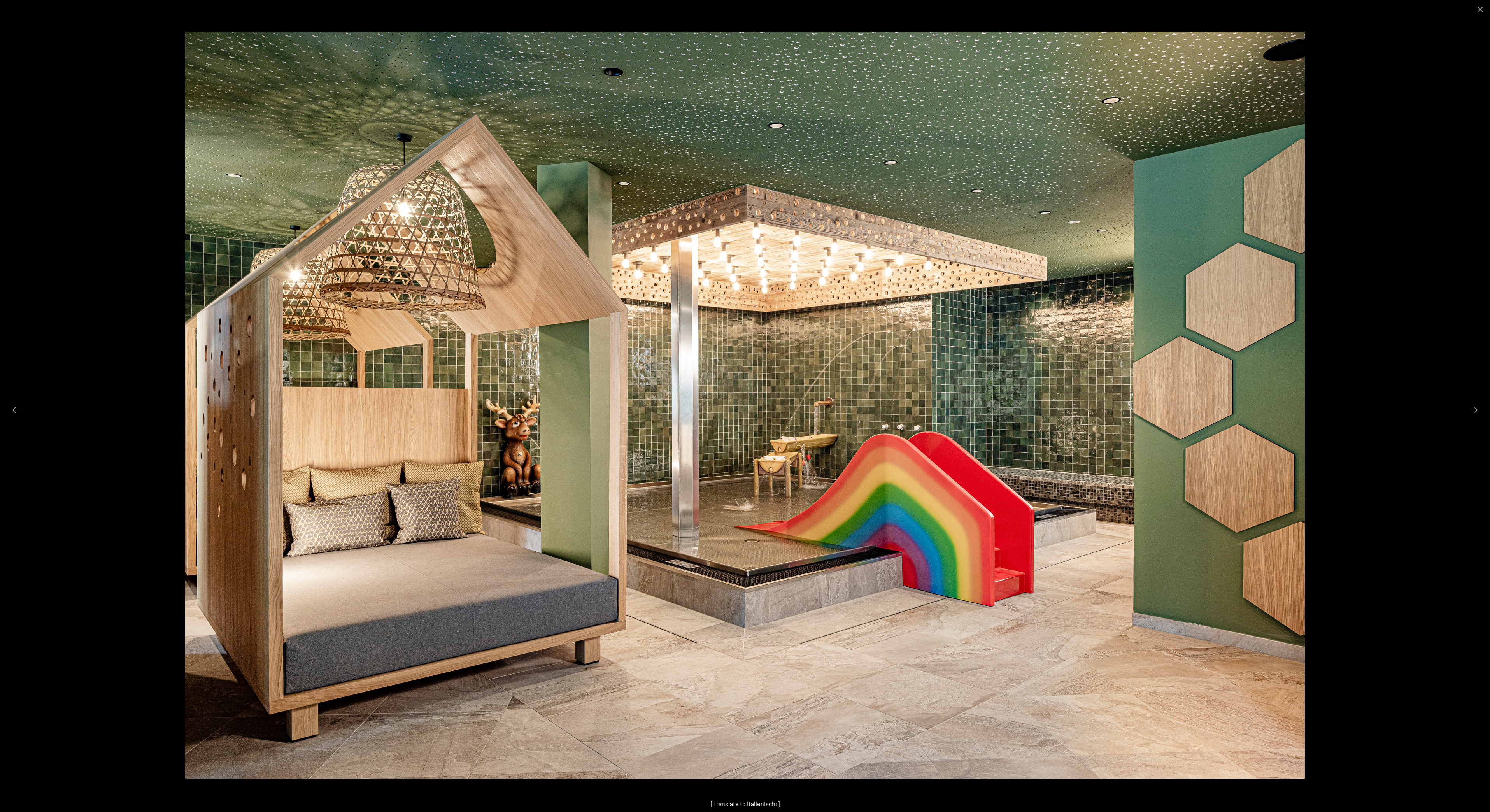
scroll to position [62, 0]
click at [609, 468] on img at bounding box center [745, 405] width 1120 height 747
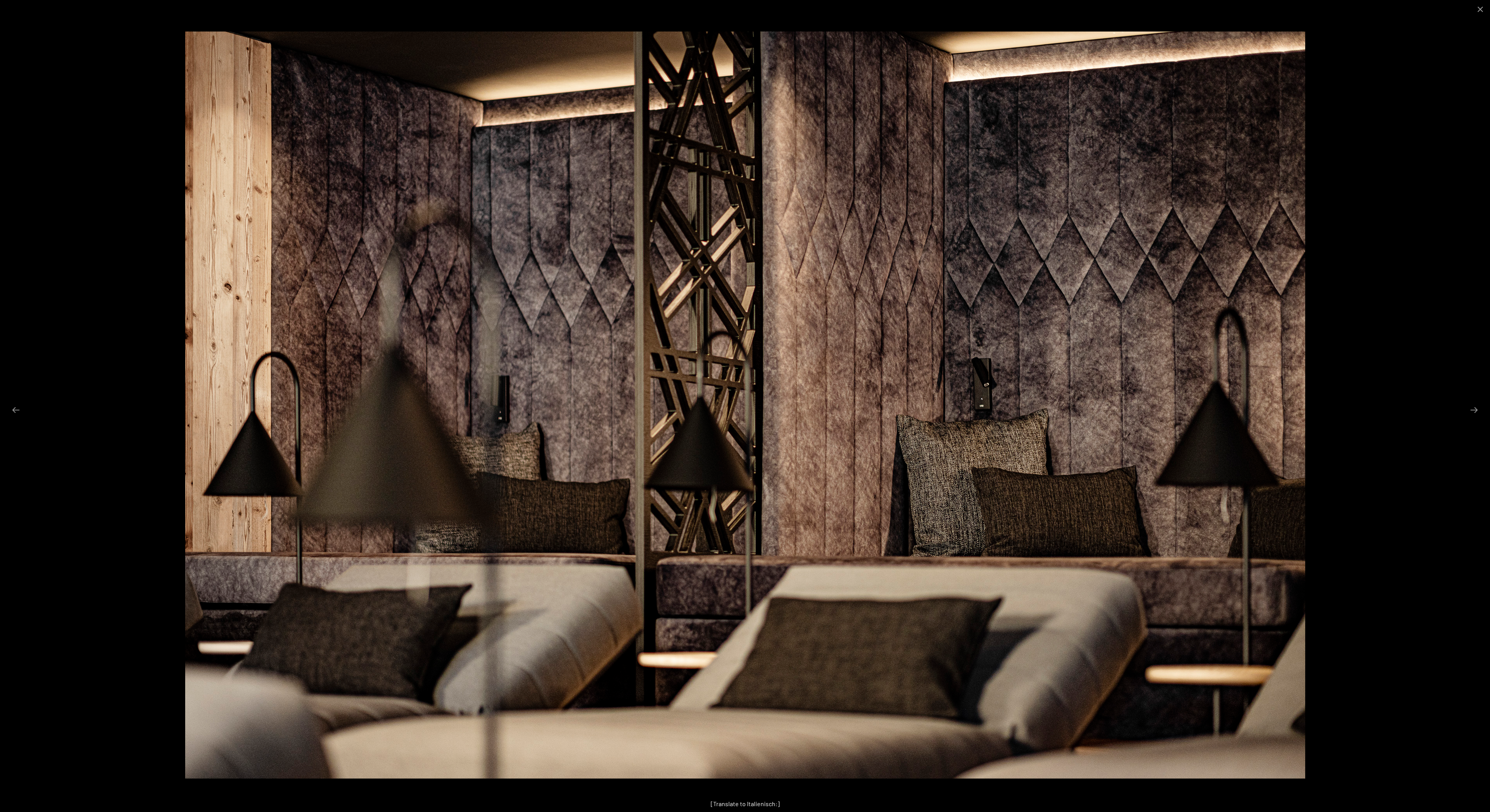
scroll to position [82, 0]
click at [279, 301] on img at bounding box center [745, 405] width 1121 height 747
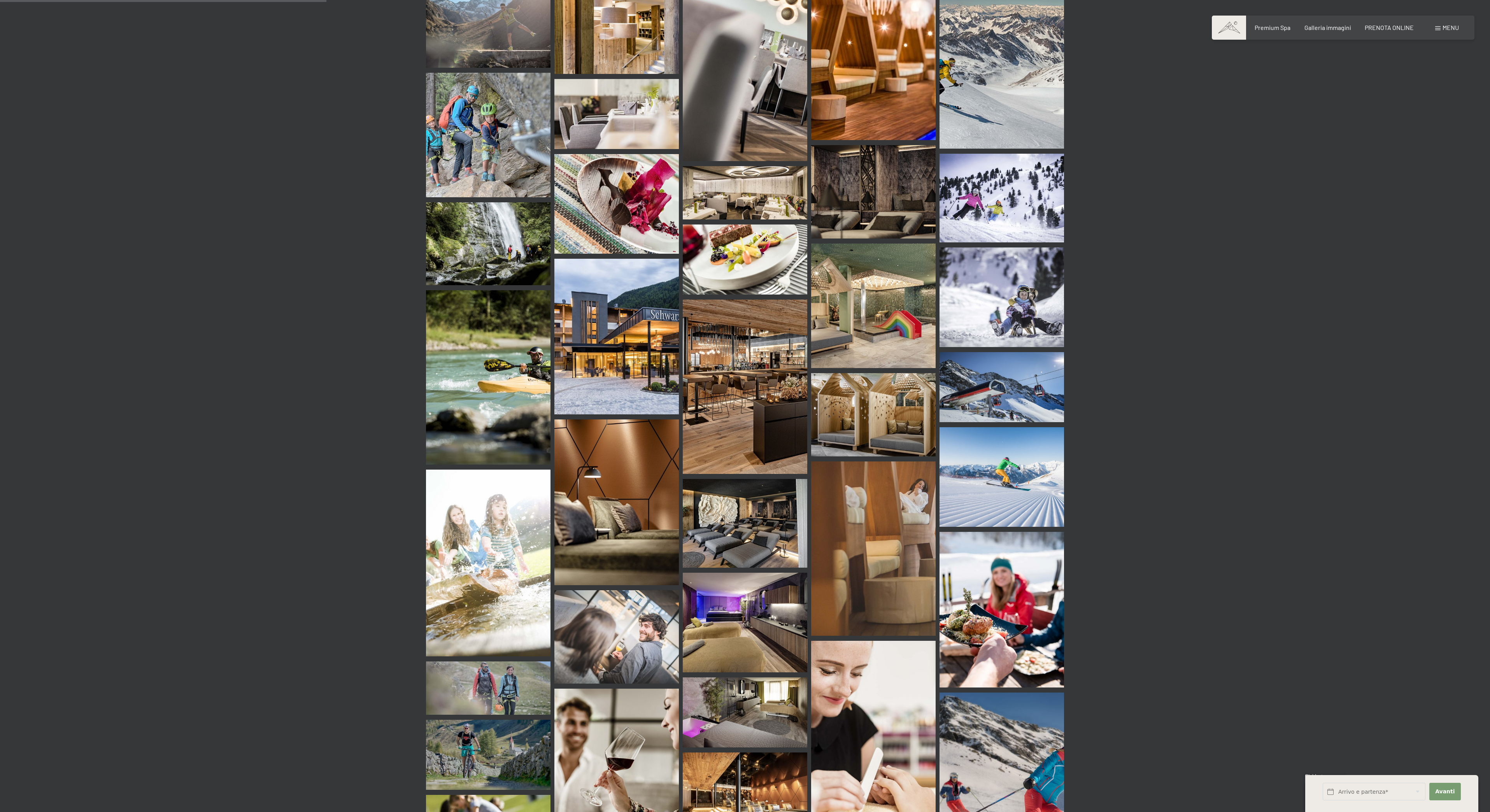
scroll to position [2062, 0]
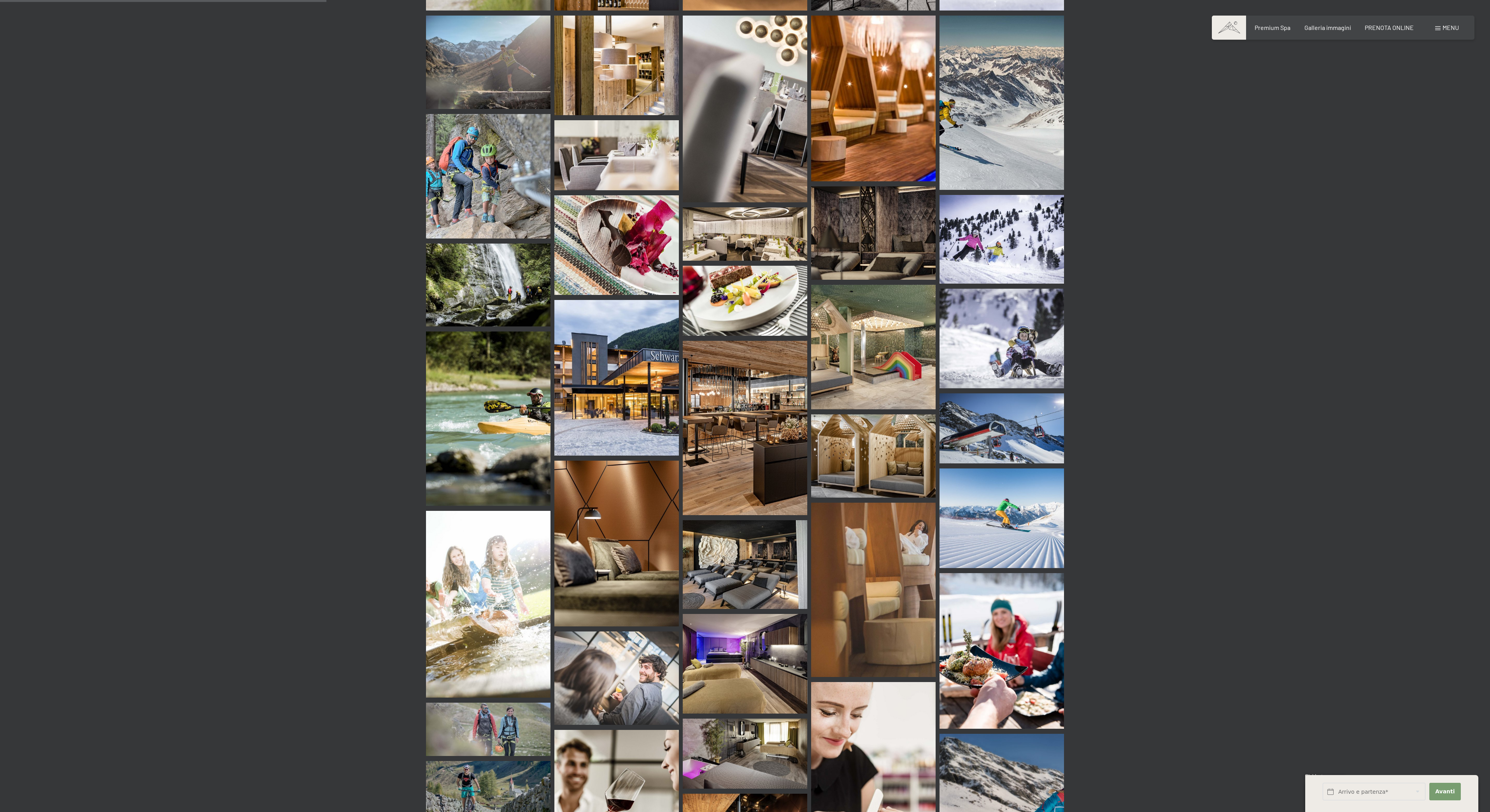
click at [897, 682] on img at bounding box center [873, 774] width 125 height 186
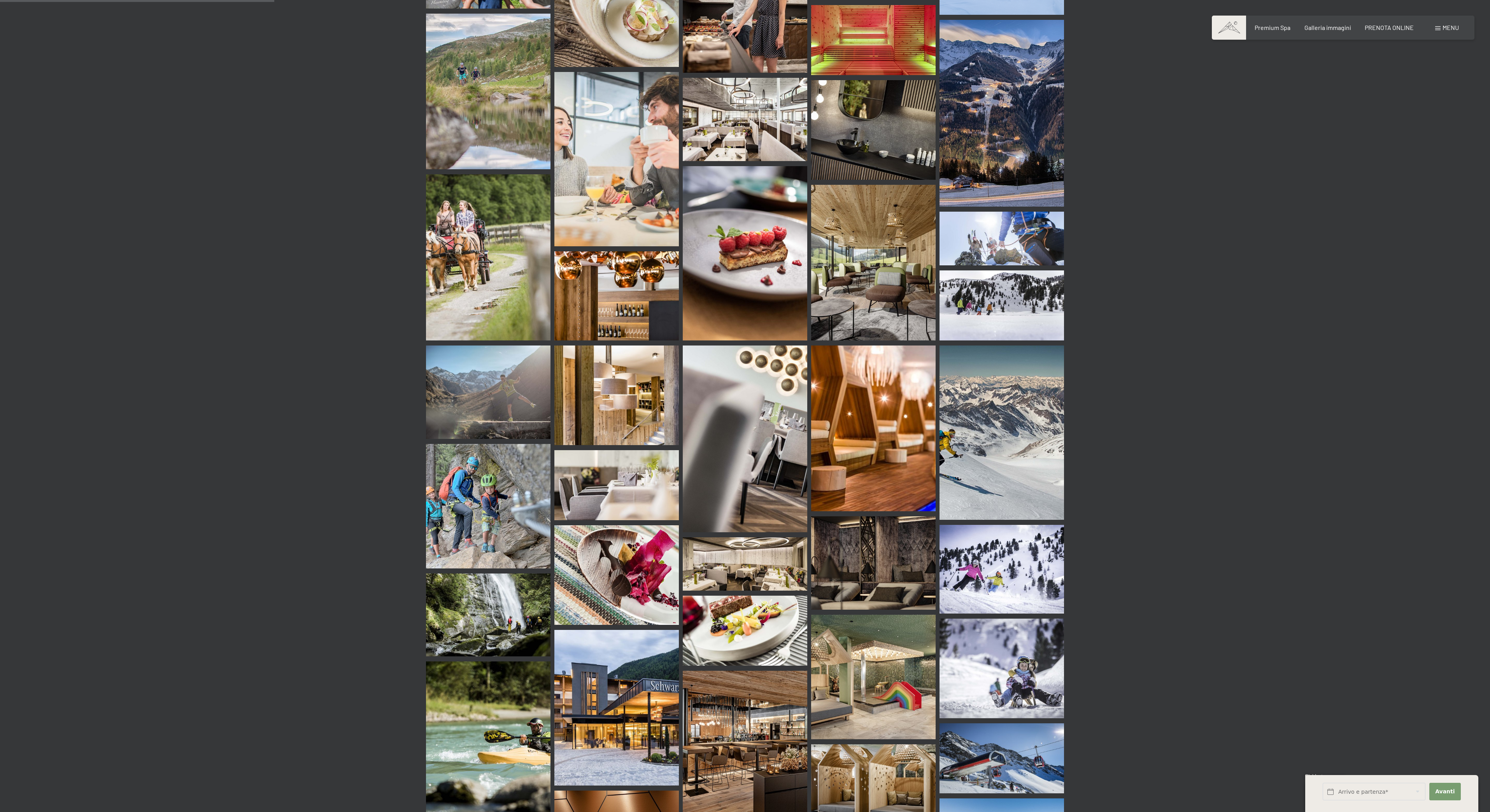
scroll to position [1752, 0]
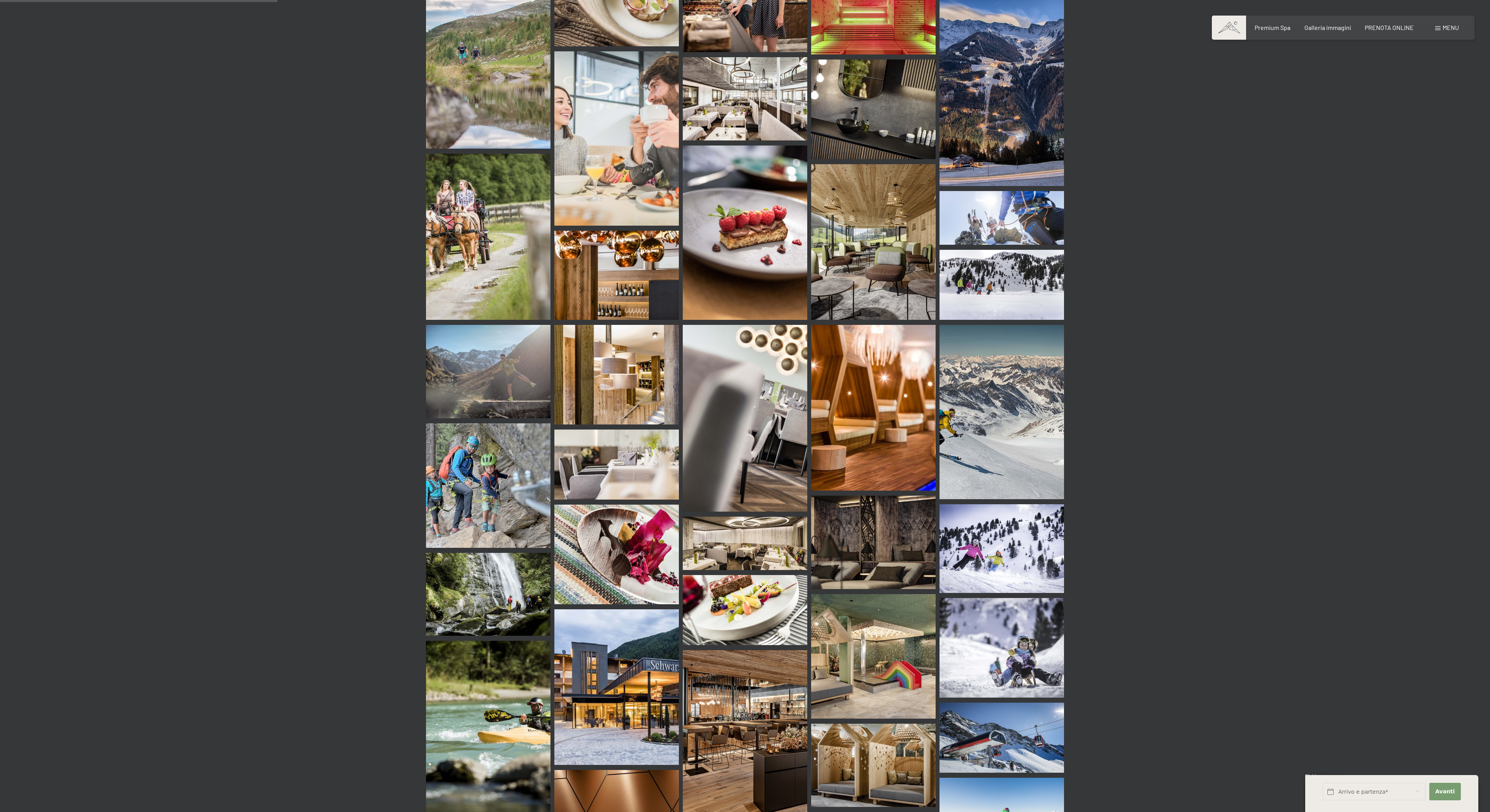
click at [902, 607] on img at bounding box center [873, 656] width 125 height 124
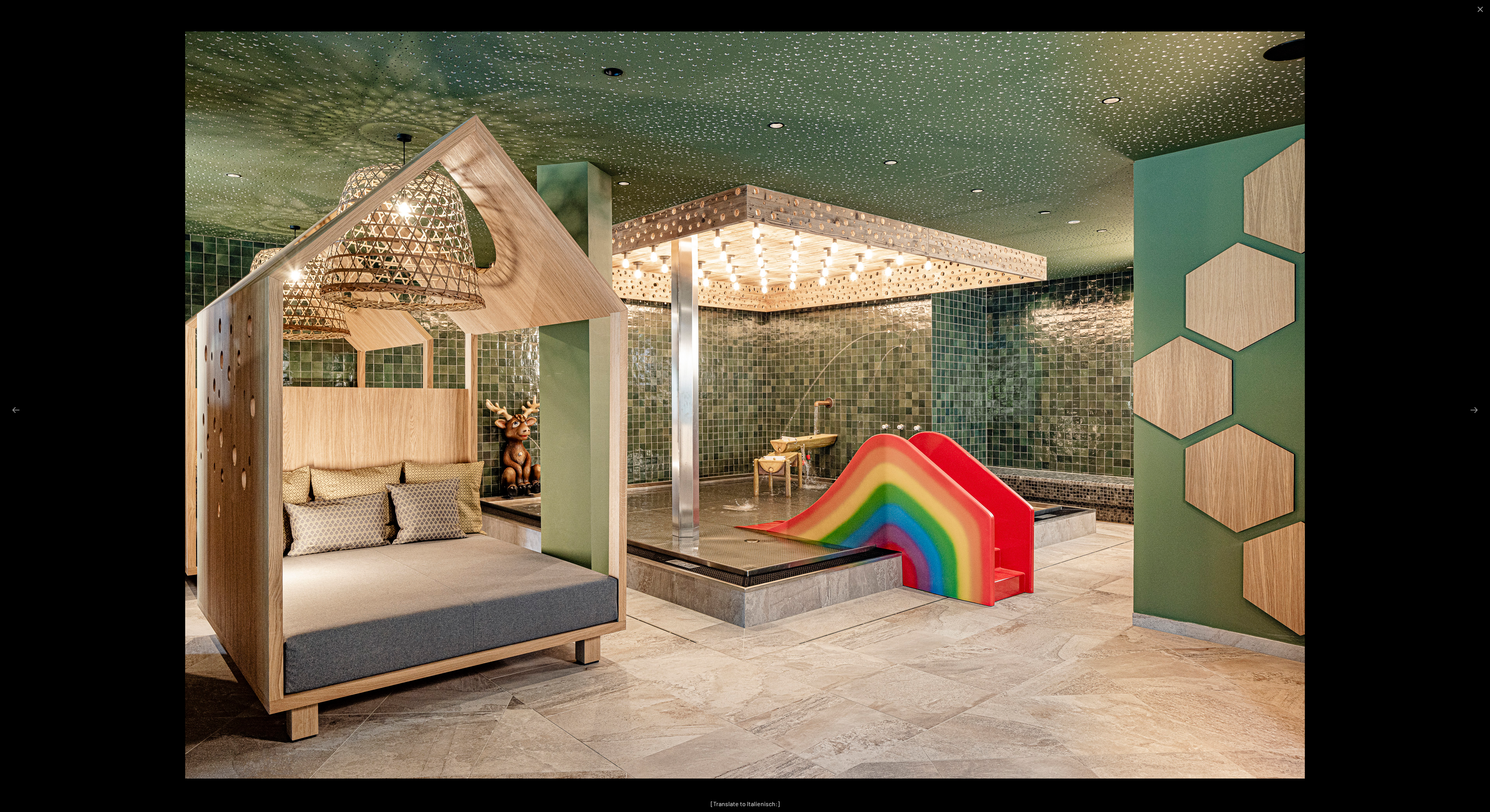
click at [891, 610] on div at bounding box center [745, 406] width 1490 height 812
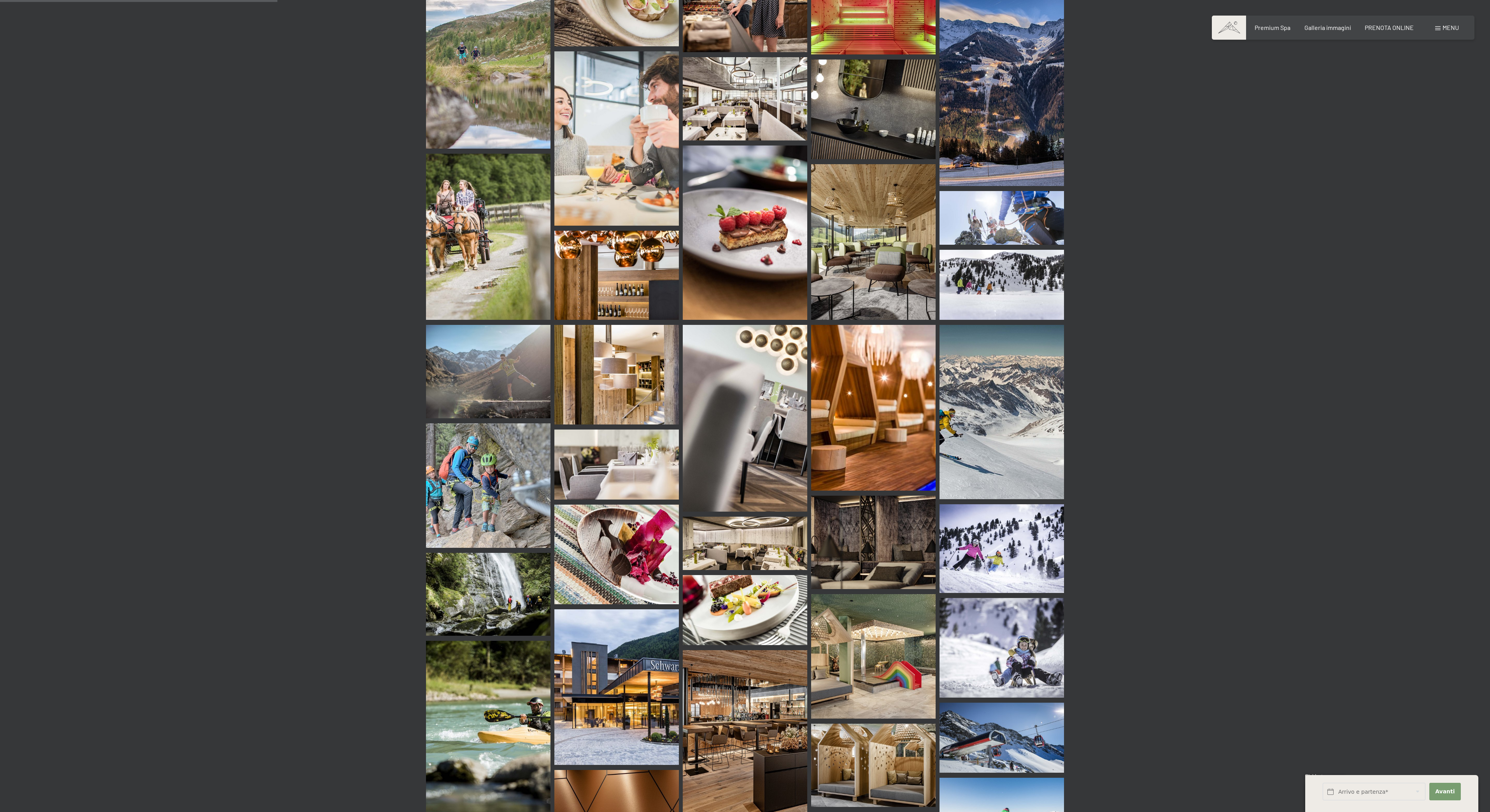
click at [828, 638] on img at bounding box center [873, 656] width 125 height 124
drag, startPoint x: 885, startPoint y: 621, endPoint x: 884, endPoint y: 626, distance: 5.1
click at [884, 626] on img at bounding box center [873, 656] width 125 height 124
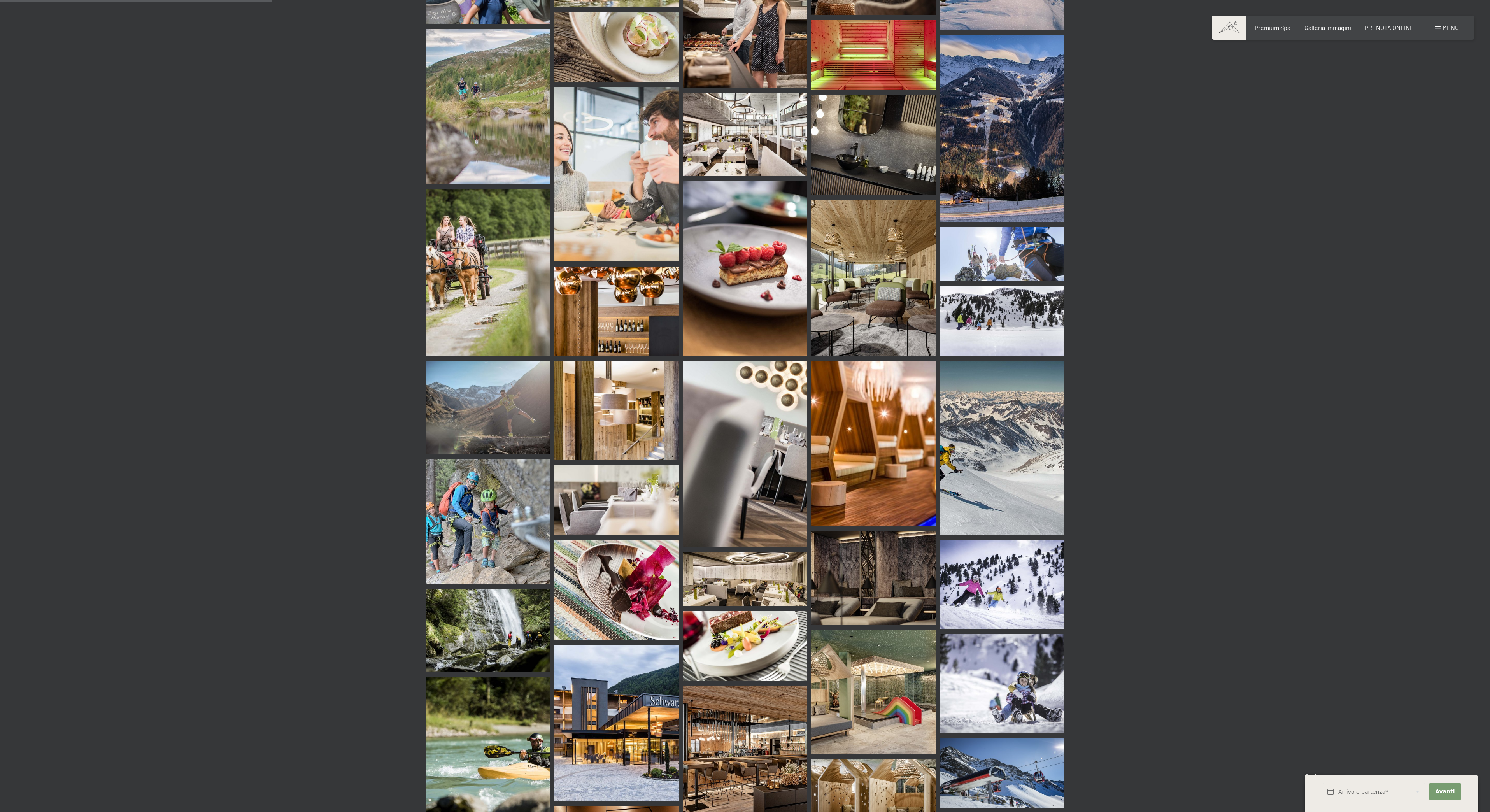
scroll to position [1690, 0]
